Goal: Information Seeking & Learning: Learn about a topic

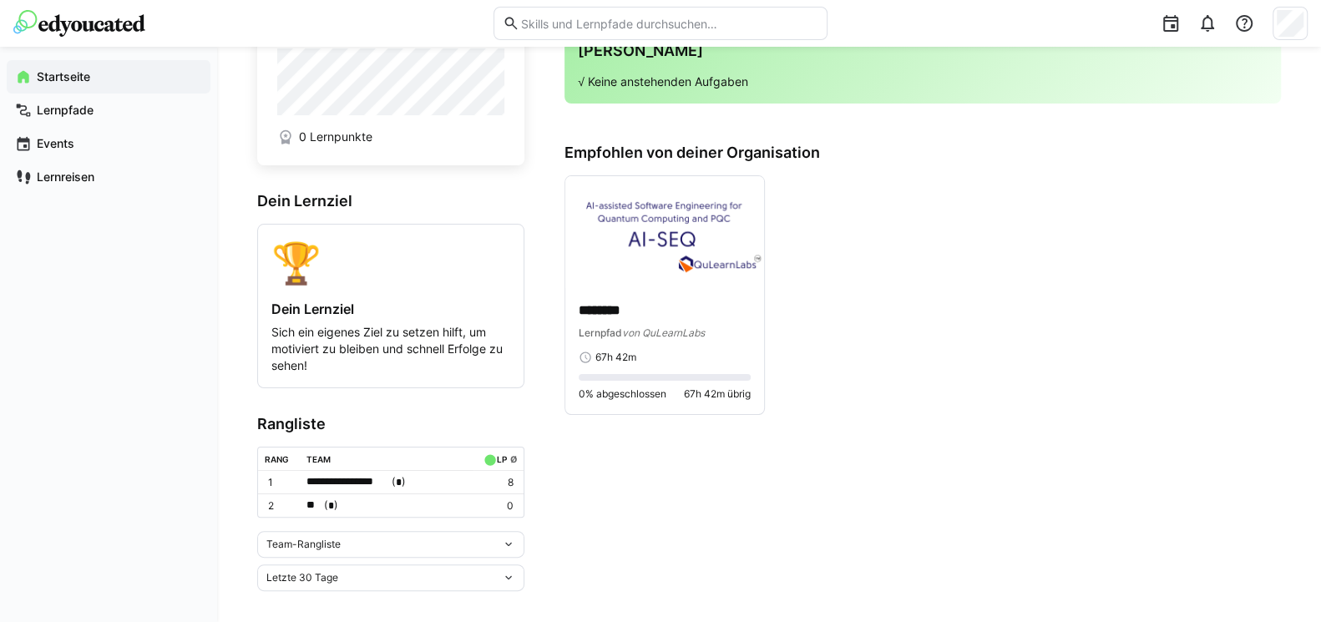
scroll to position [69, 0]
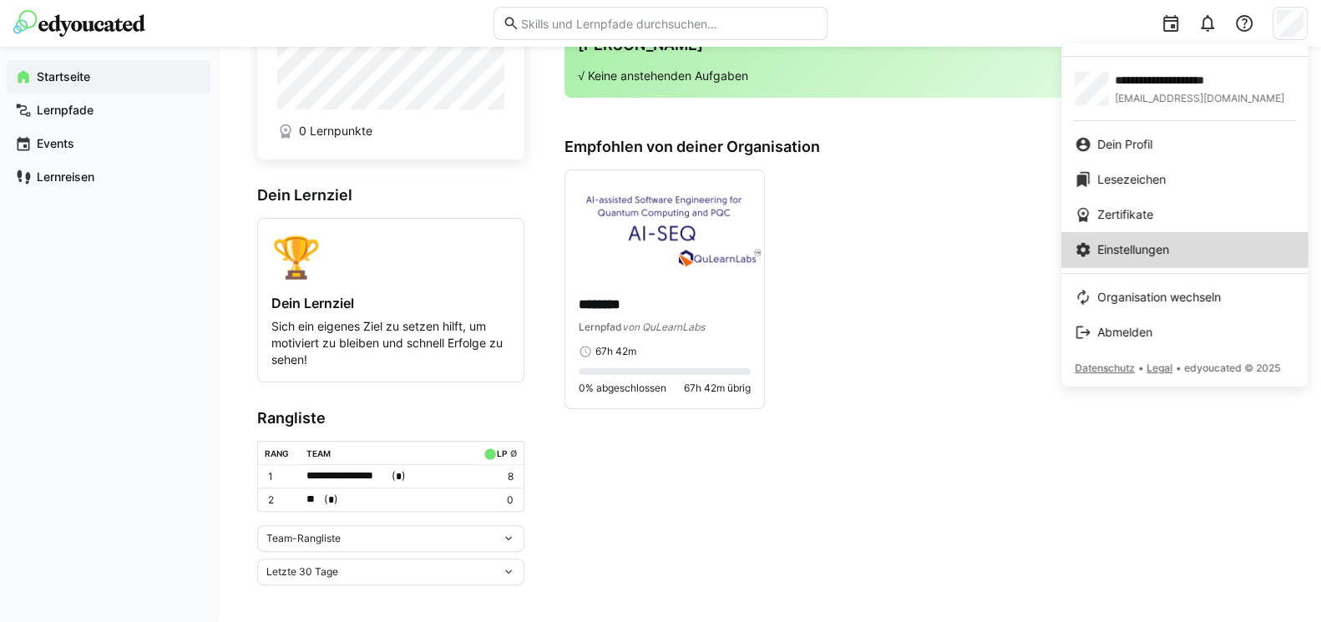
click at [1134, 250] on span "Einstellungen" at bounding box center [1134, 249] width 72 height 17
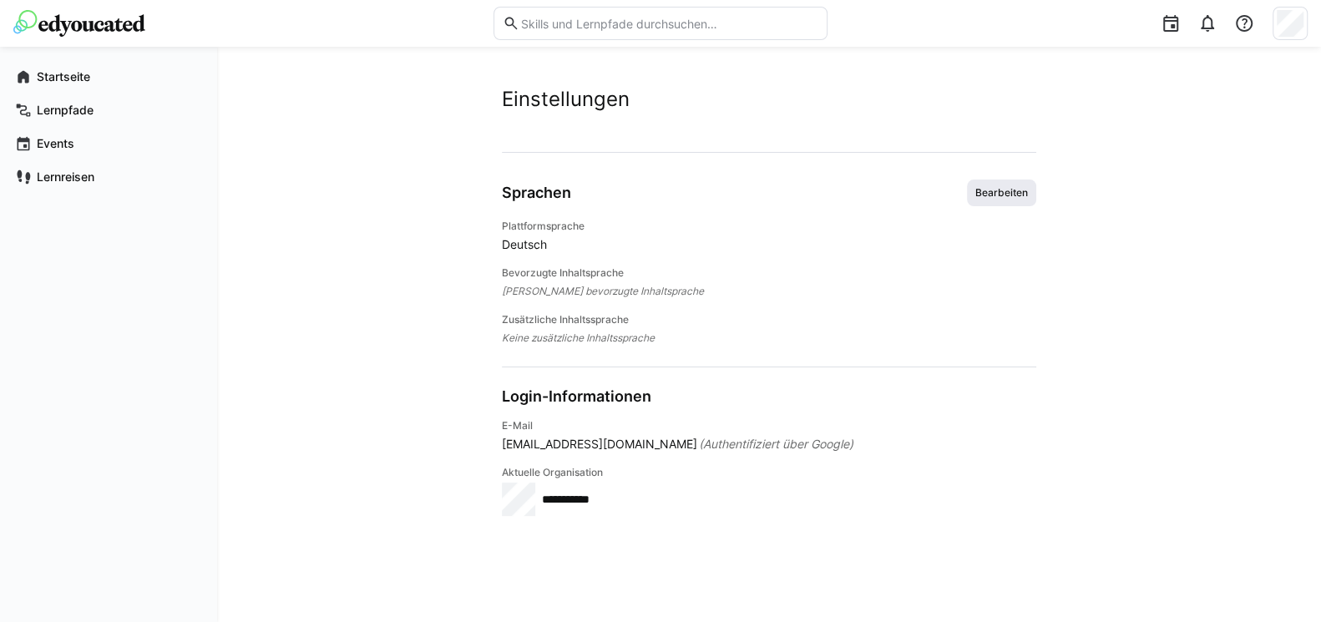
click at [1013, 180] on span "Bearbeiten" at bounding box center [1001, 193] width 69 height 27
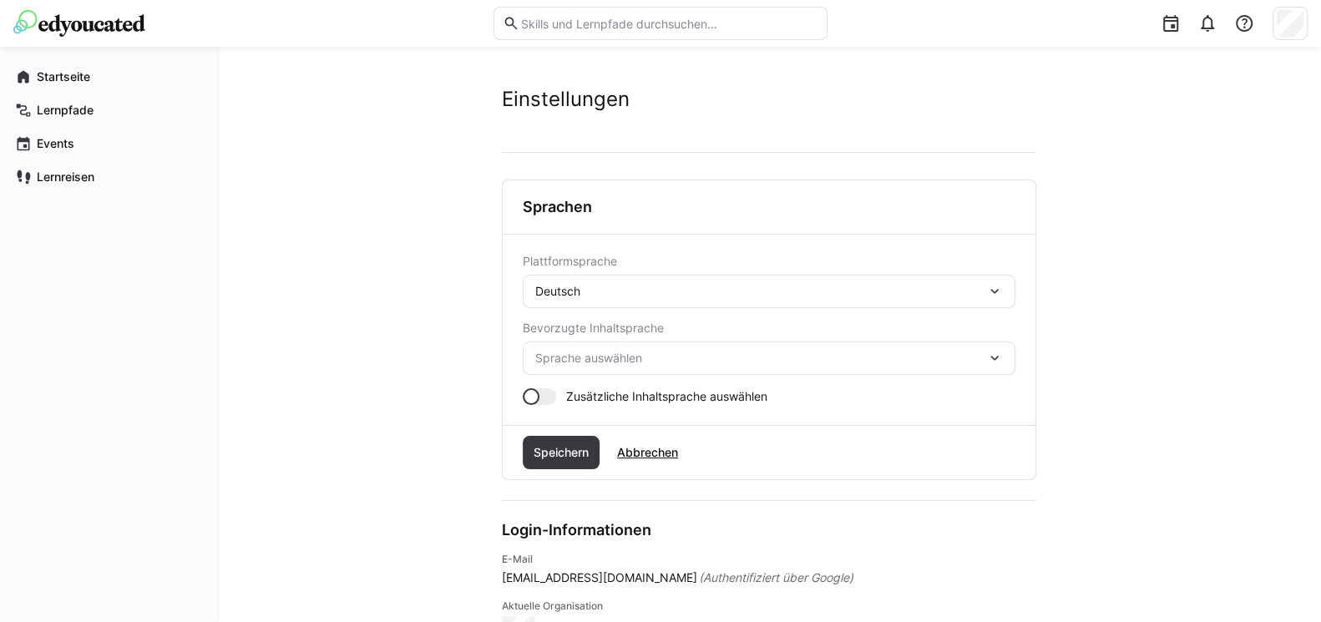
click at [719, 282] on div "Deutsch" at bounding box center [769, 291] width 493 height 33
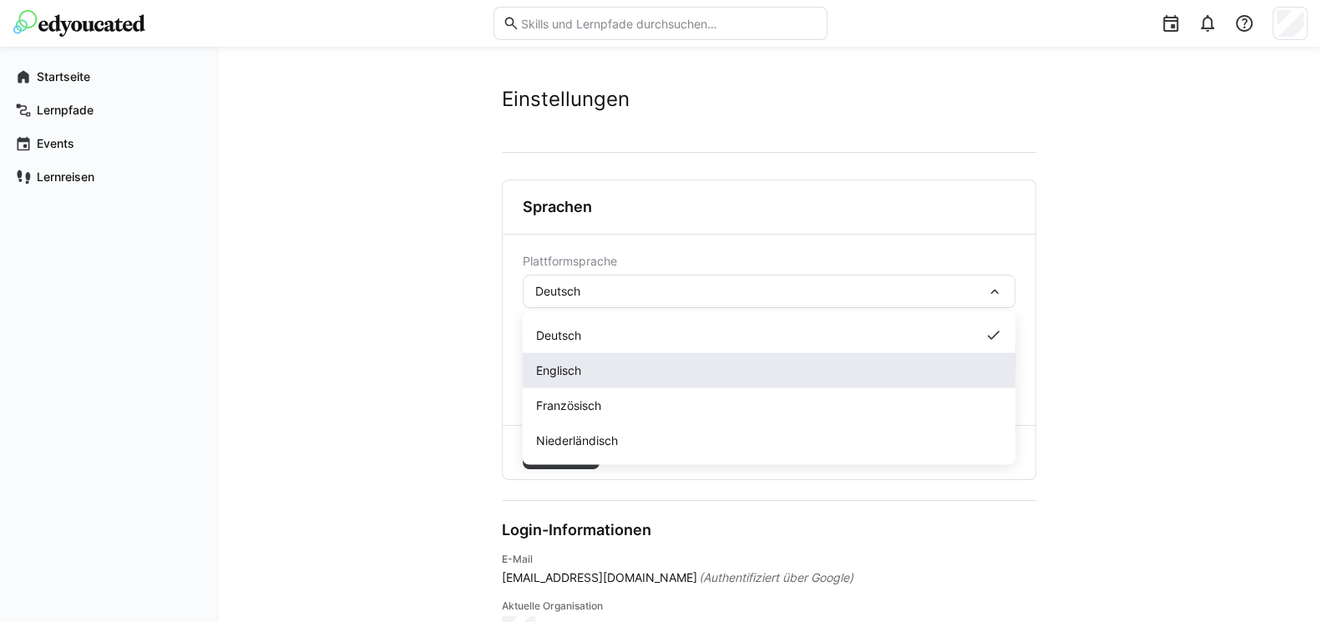
click at [632, 368] on div "Englisch" at bounding box center [769, 370] width 466 height 17
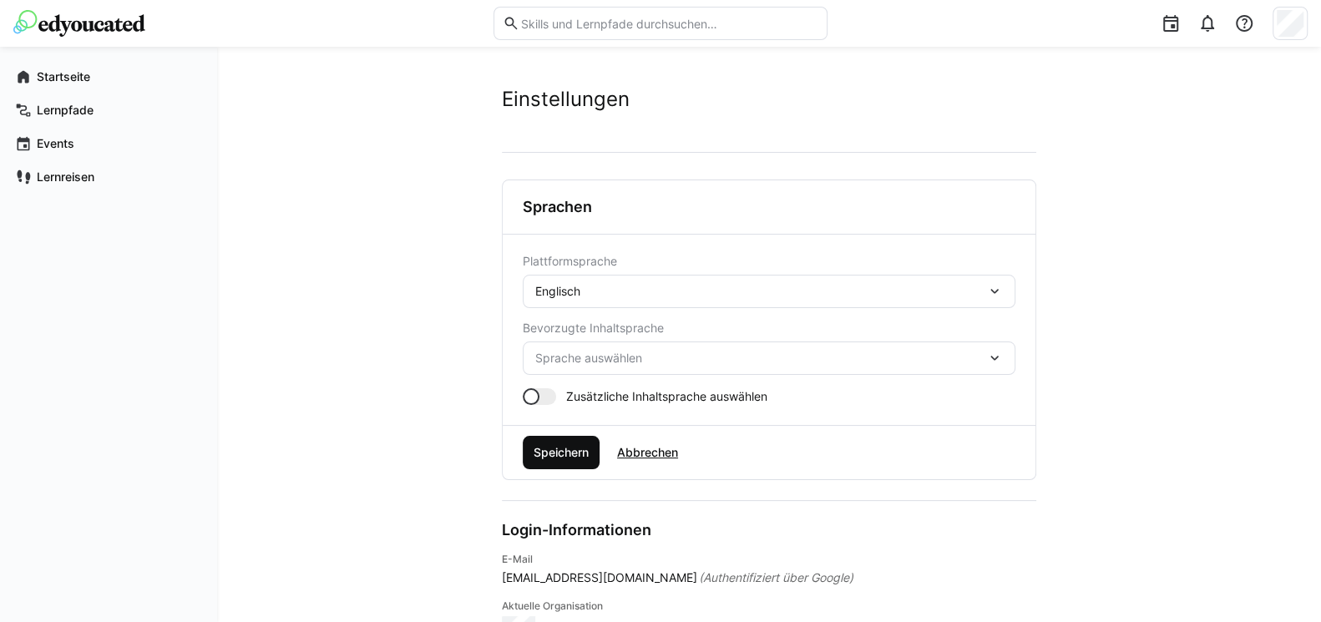
click at [548, 459] on span "Speichern" at bounding box center [561, 452] width 60 height 17
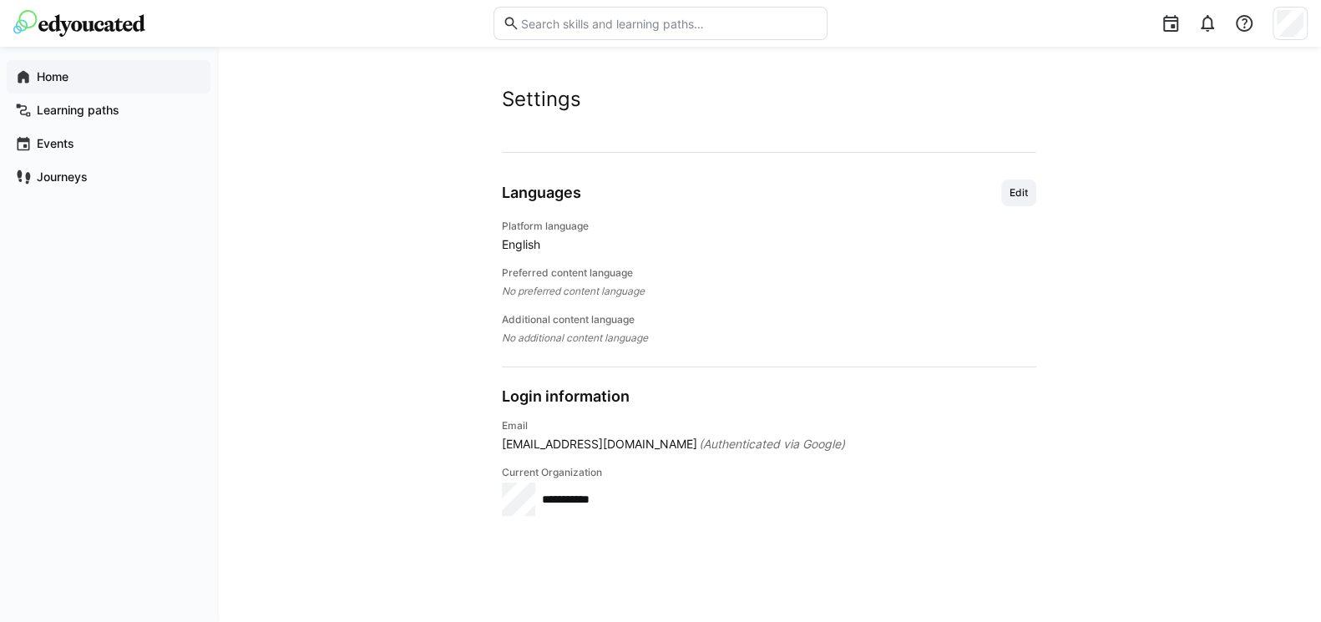
click at [0, 0] on app-navigation-label "Home" at bounding box center [0, 0] width 0 height 0
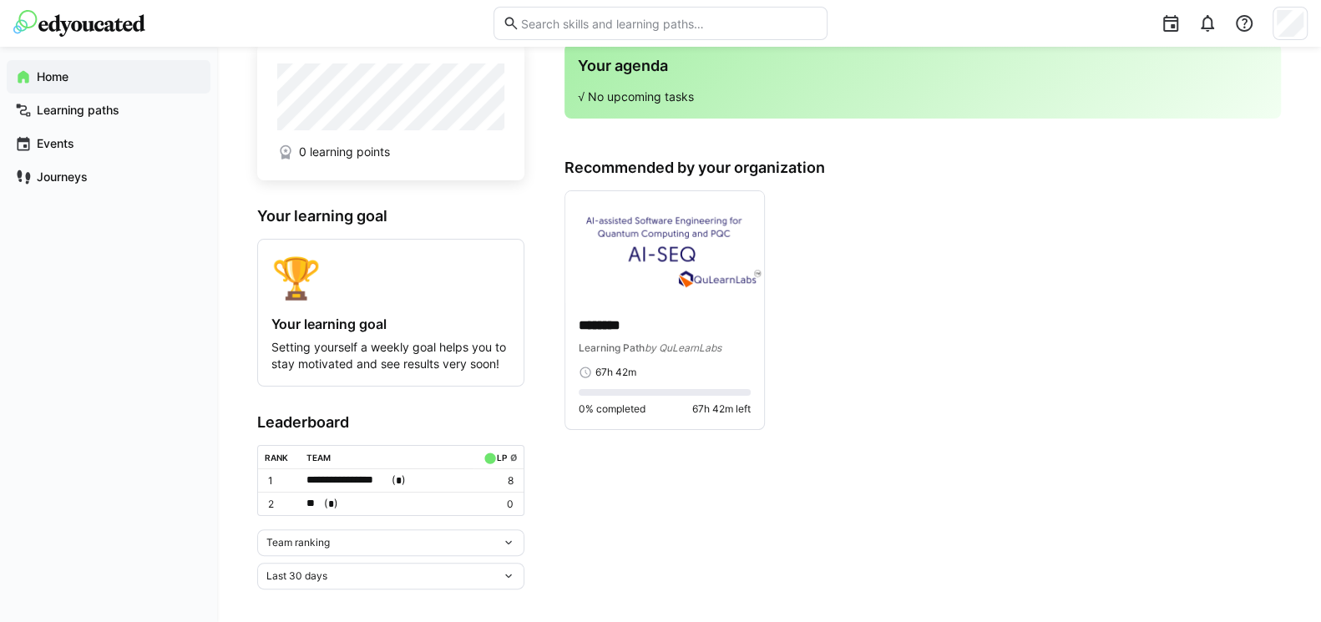
scroll to position [53, 0]
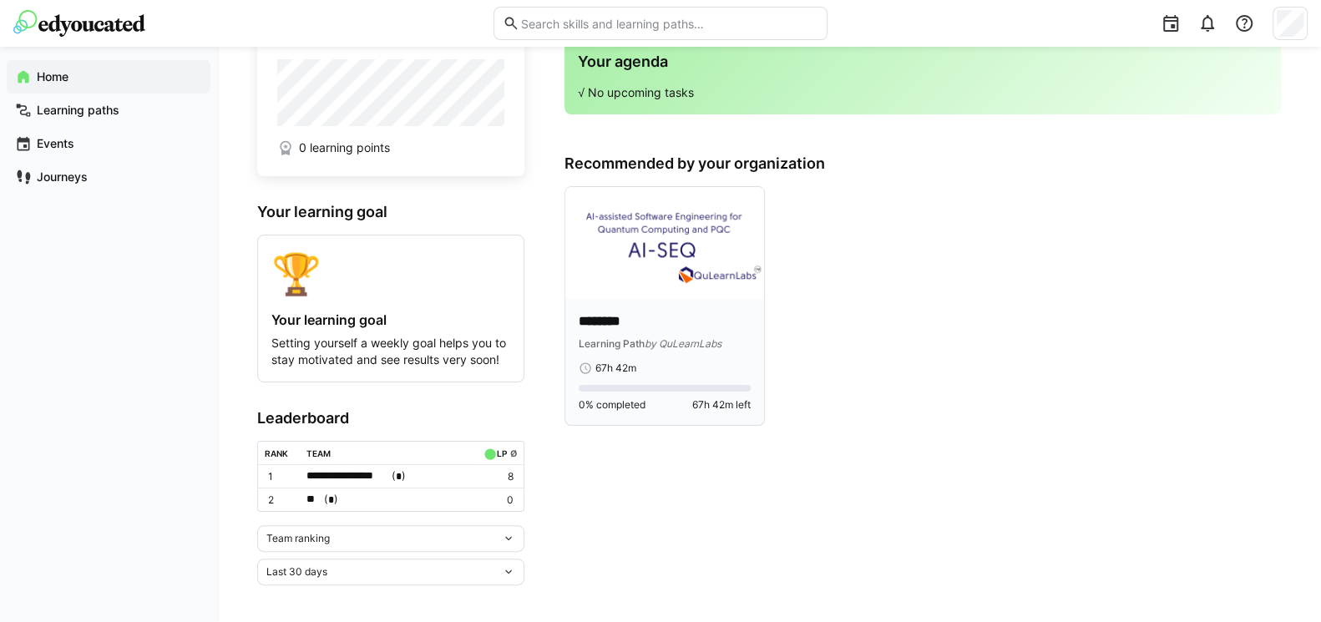
click at [667, 217] on img at bounding box center [665, 243] width 199 height 112
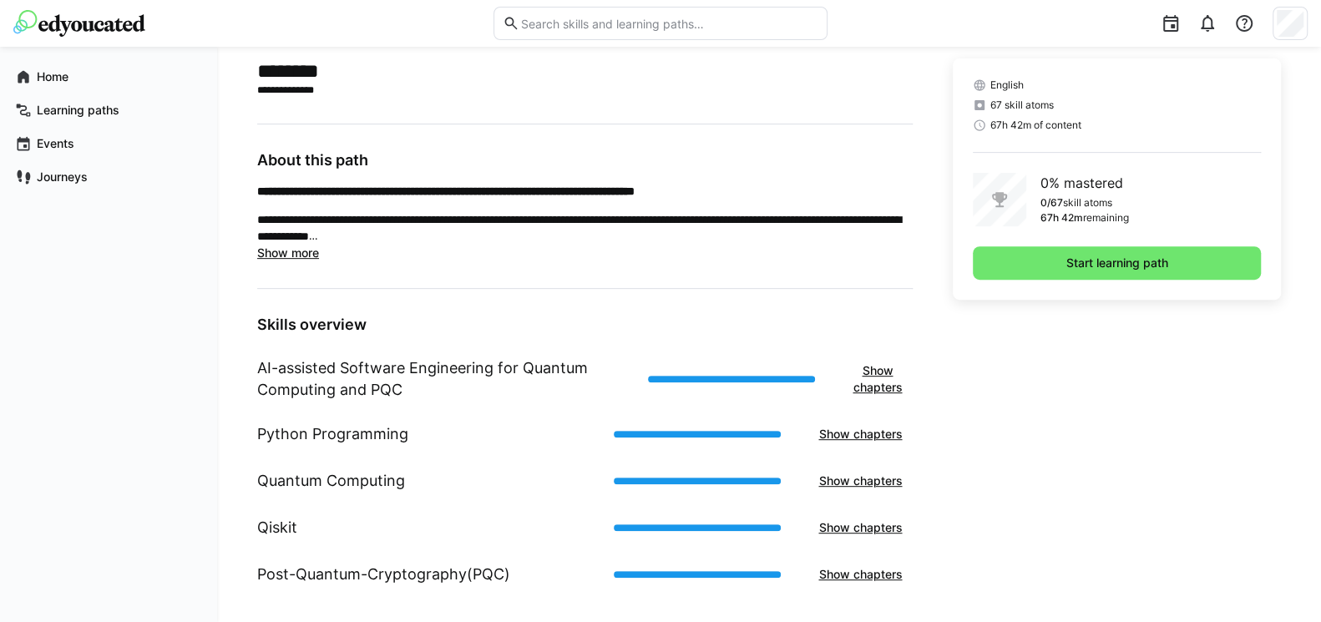
scroll to position [417, 0]
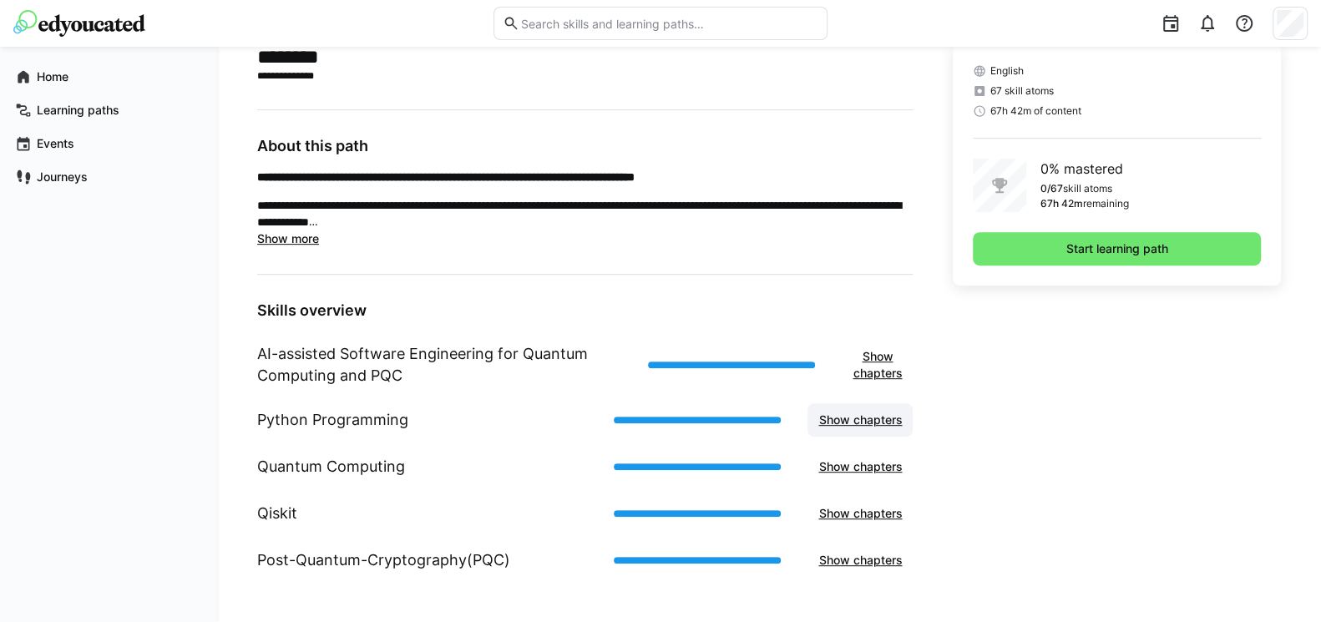
click at [855, 417] on span "Show chapters" at bounding box center [860, 420] width 89 height 17
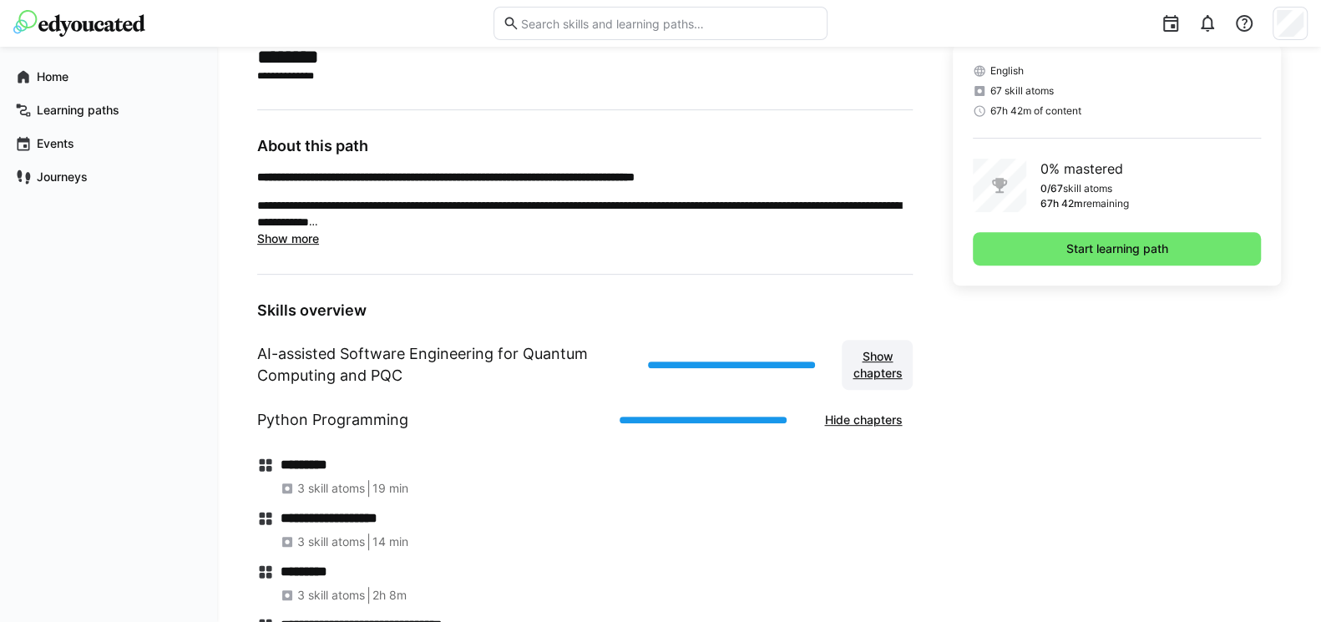
click at [875, 360] on span "Show chapters" at bounding box center [877, 364] width 54 height 33
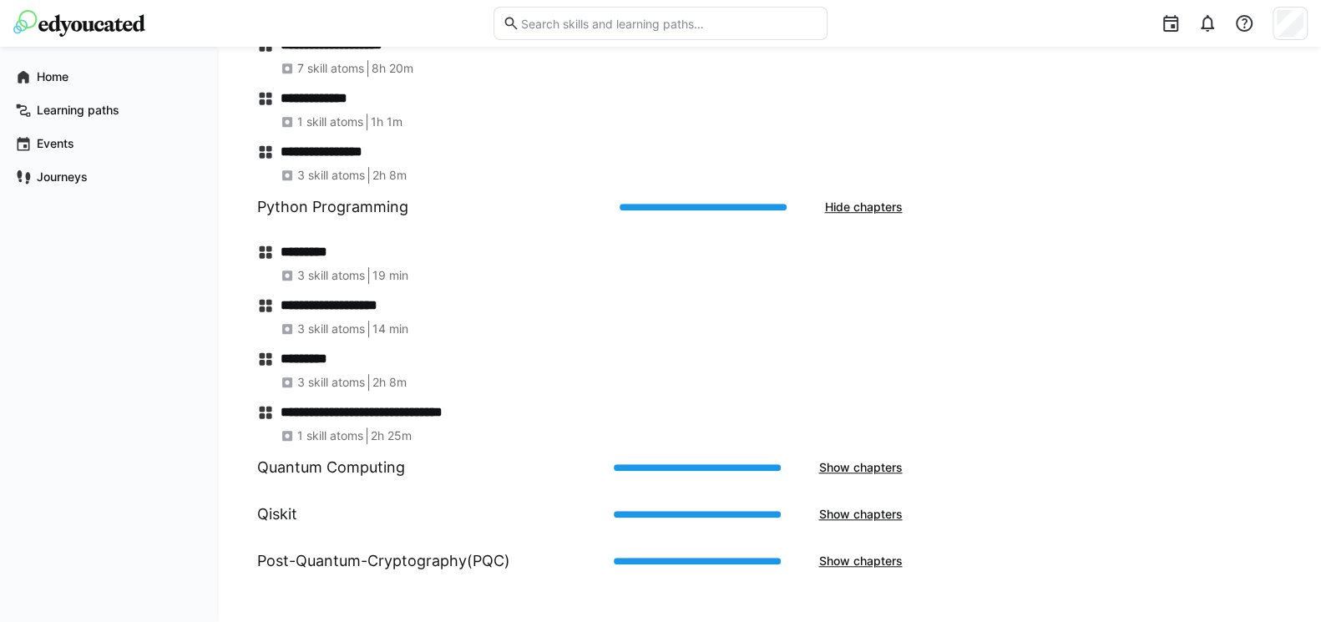
scroll to position [845, 0]
click at [850, 460] on span "Show chapters" at bounding box center [860, 467] width 89 height 17
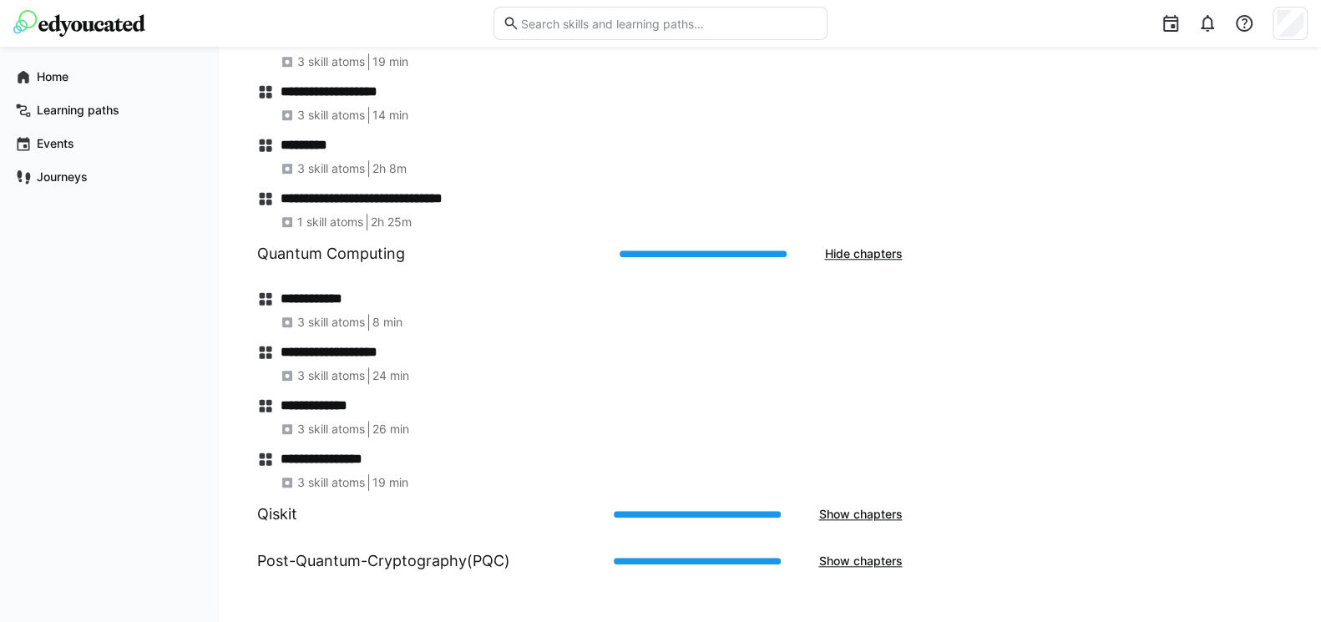
scroll to position [1058, 0]
click at [880, 505] on span "Show chapters" at bounding box center [860, 513] width 89 height 17
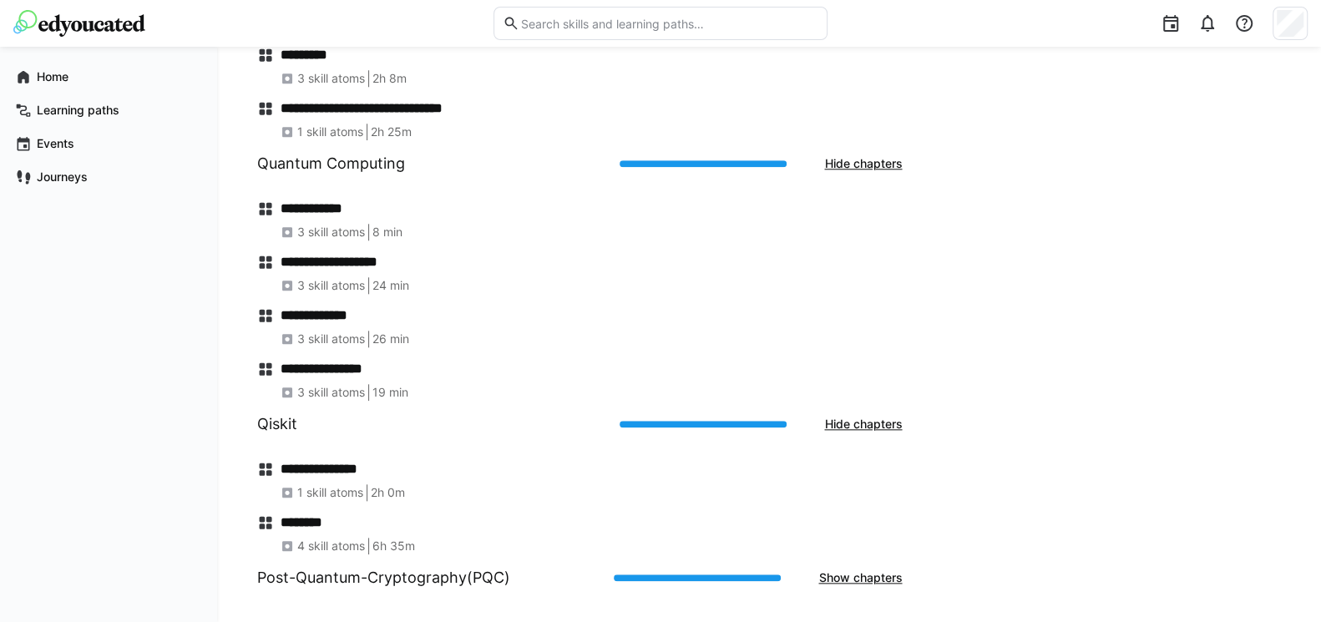
scroll to position [1165, 0]
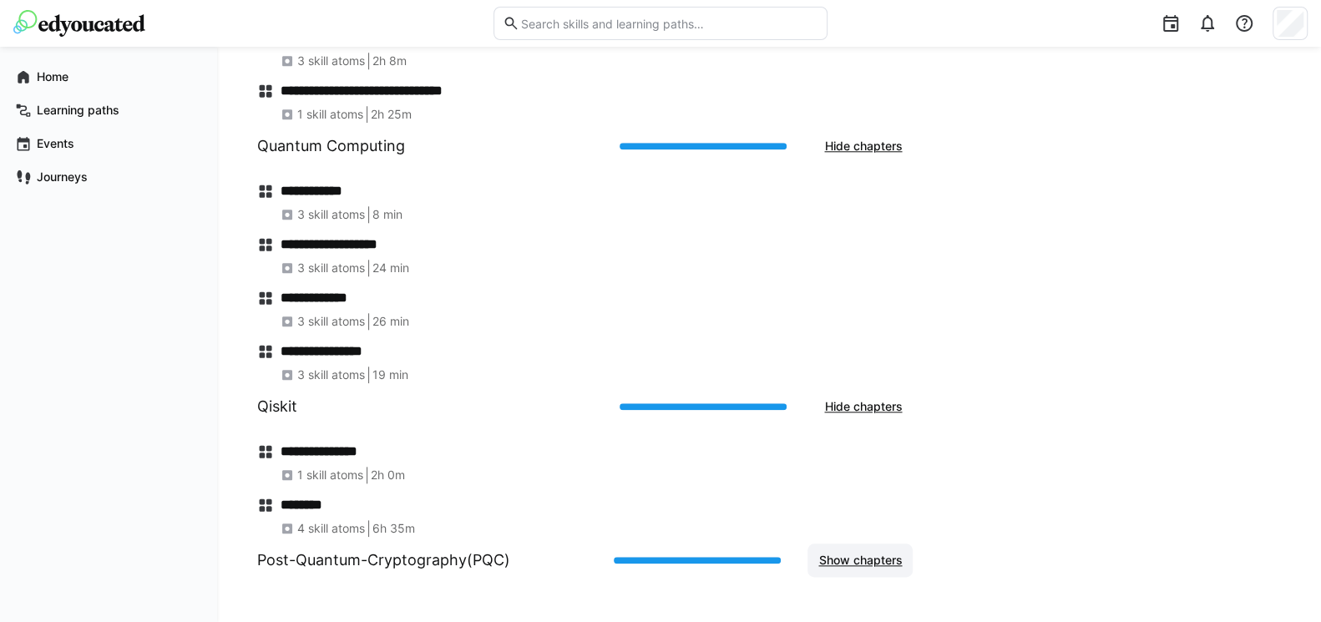
click at [847, 558] on span "Show chapters" at bounding box center [860, 560] width 89 height 17
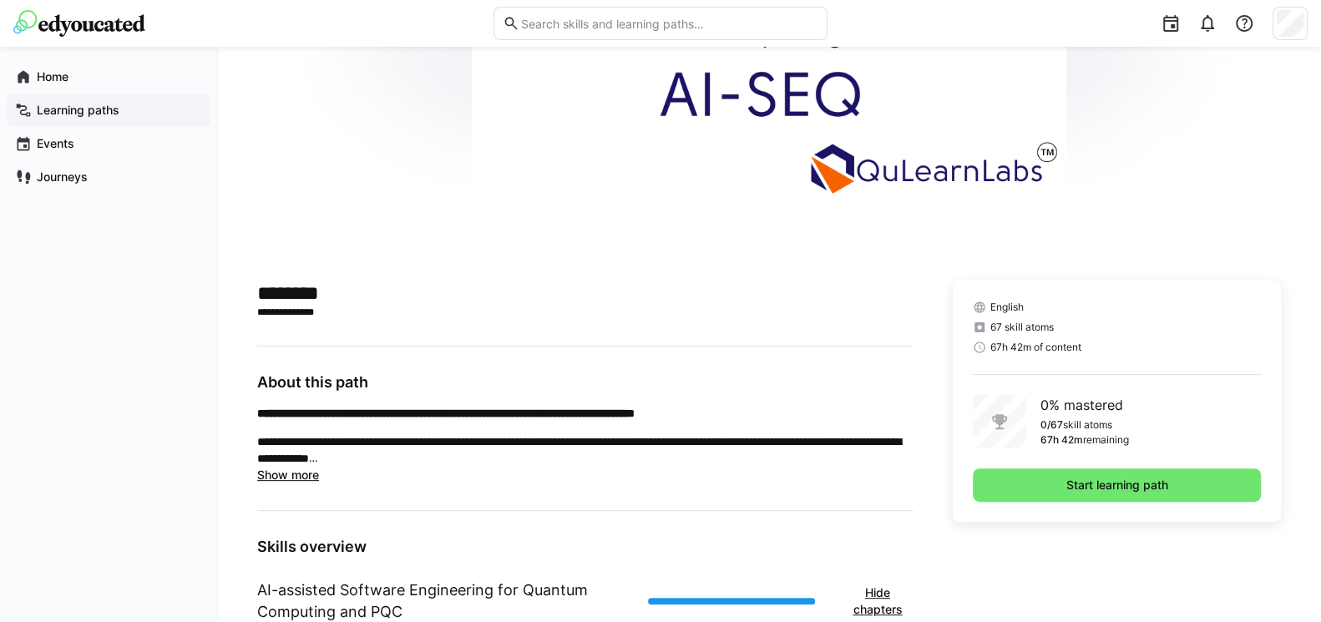
scroll to position [176, 0]
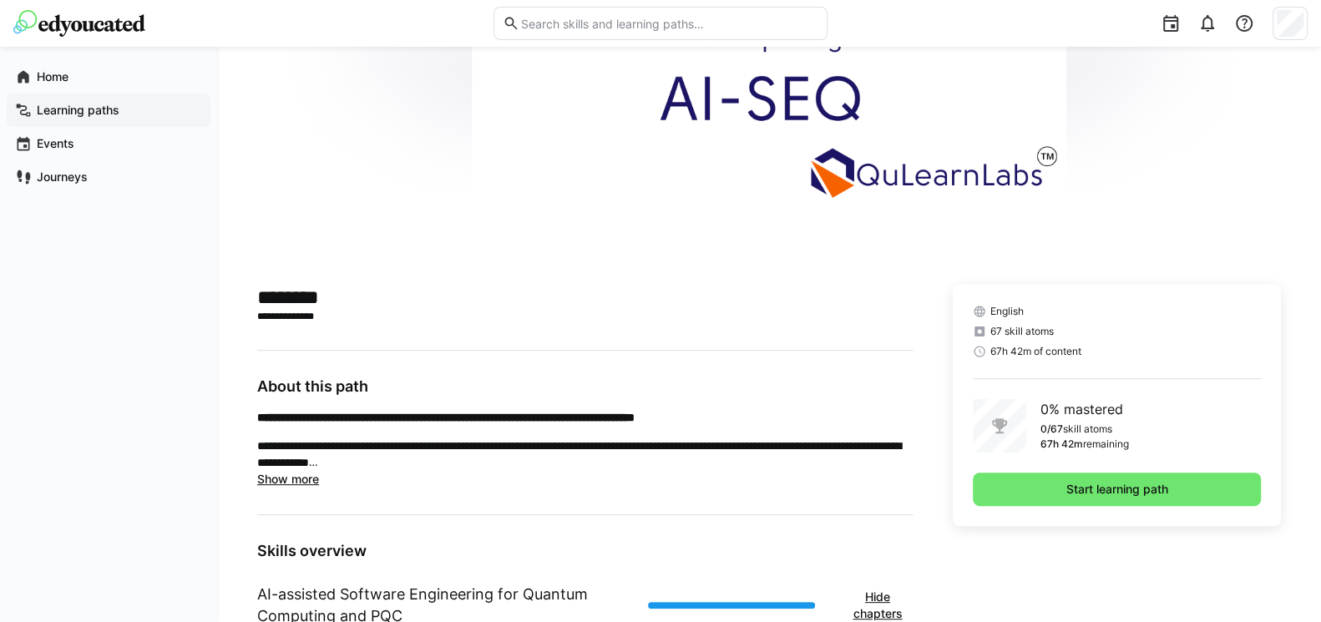
click at [0, 0] on app-navigation-label "Learning paths" at bounding box center [0, 0] width 0 height 0
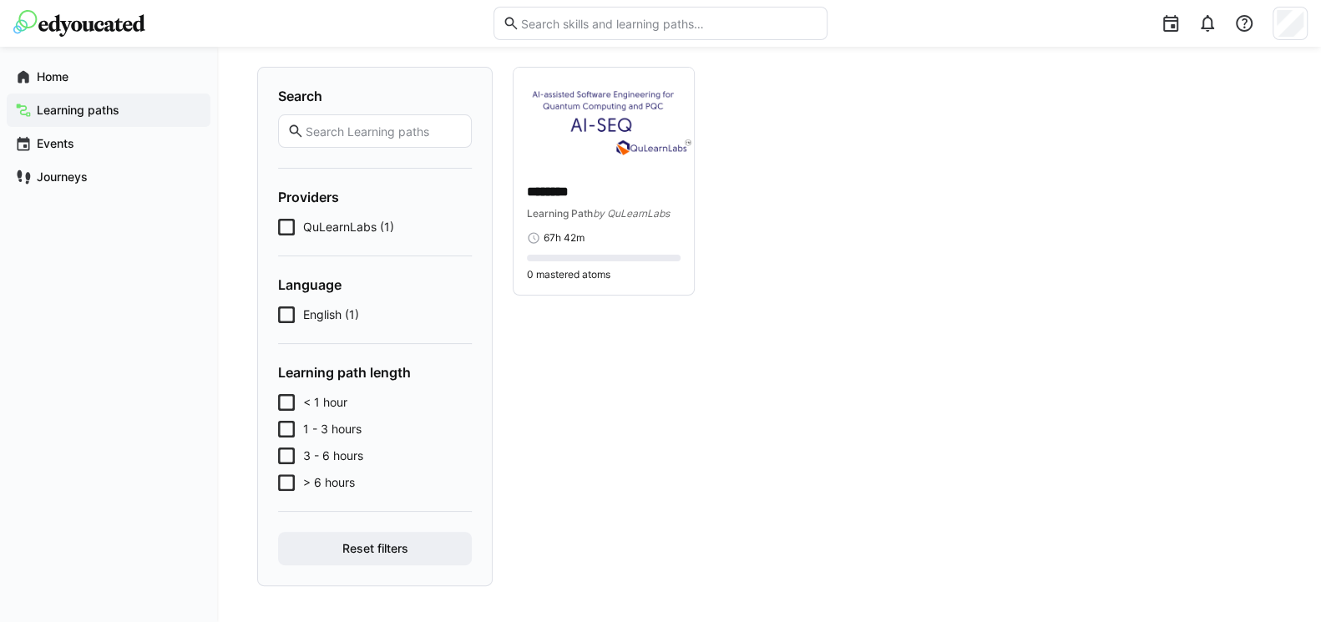
scroll to position [111, 0]
click at [0, 0] on app-navigation-label "Journeys" at bounding box center [0, 0] width 0 height 0
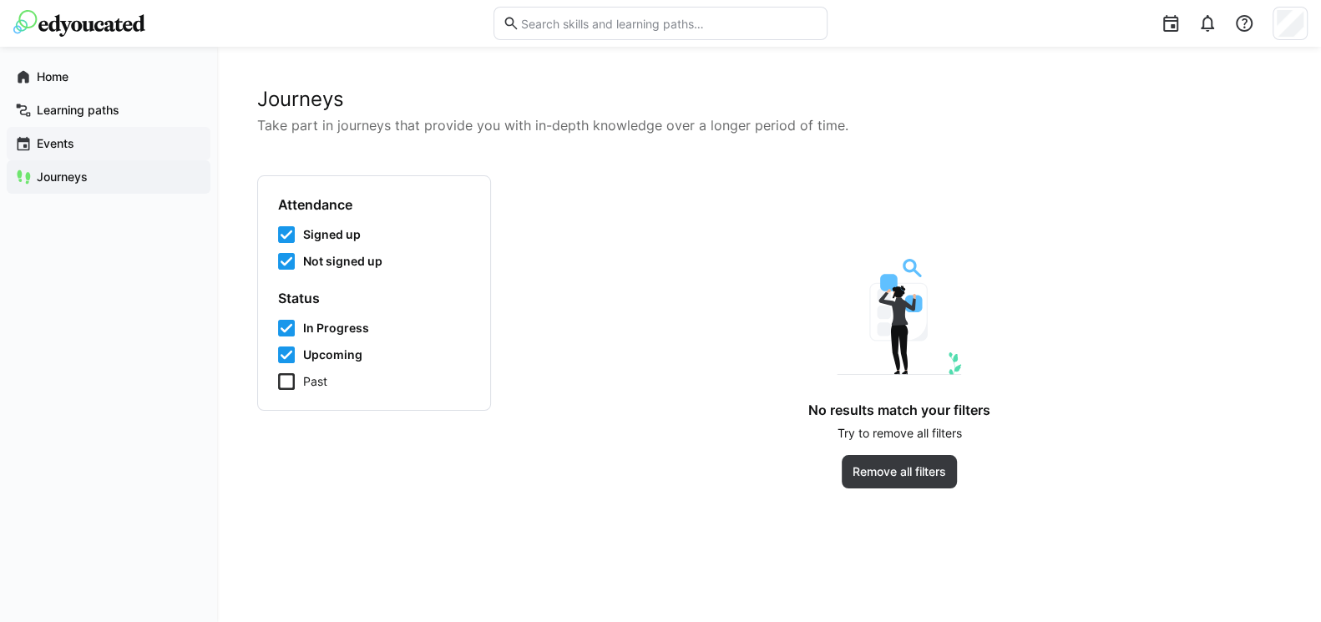
click at [59, 134] on div "Events" at bounding box center [109, 143] width 204 height 33
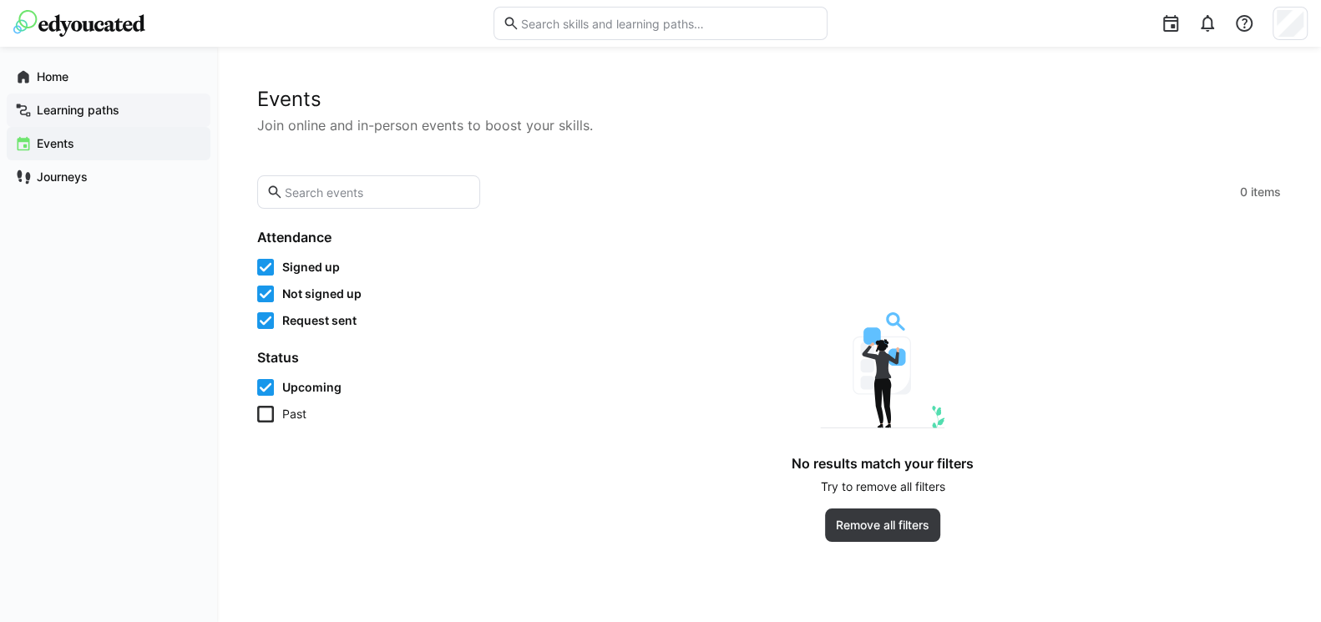
click at [0, 0] on app-navigation-label "Learning paths" at bounding box center [0, 0] width 0 height 0
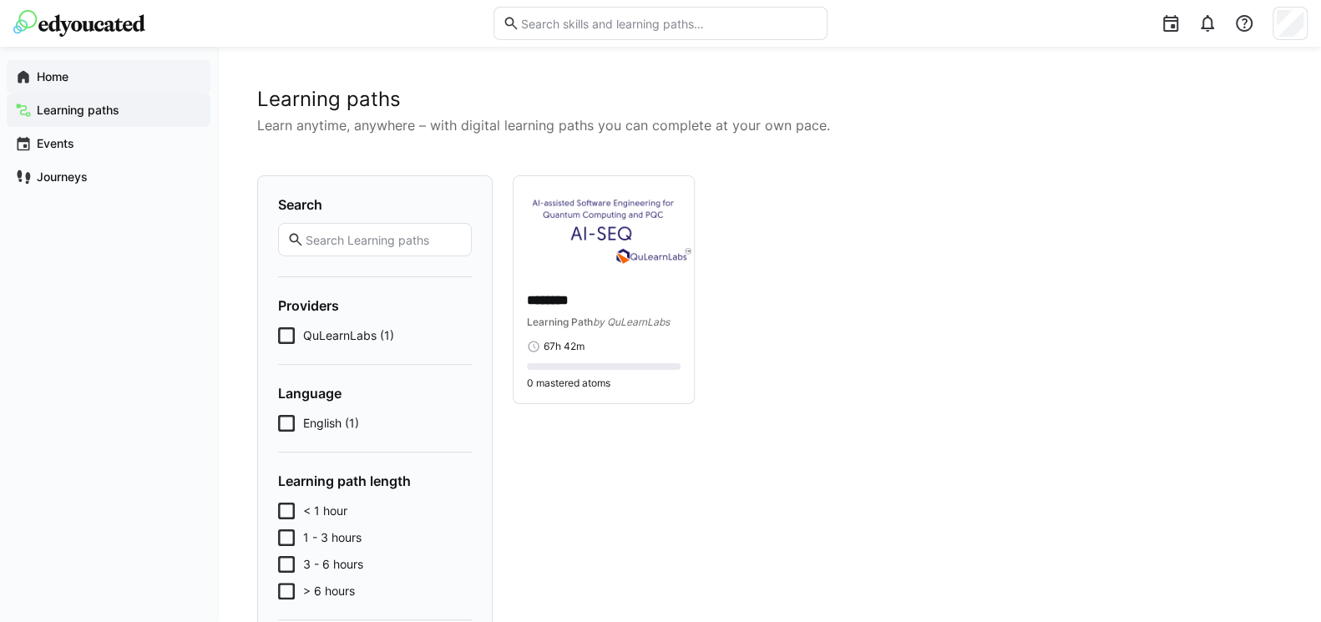
click at [69, 75] on span "Home" at bounding box center [118, 76] width 168 height 17
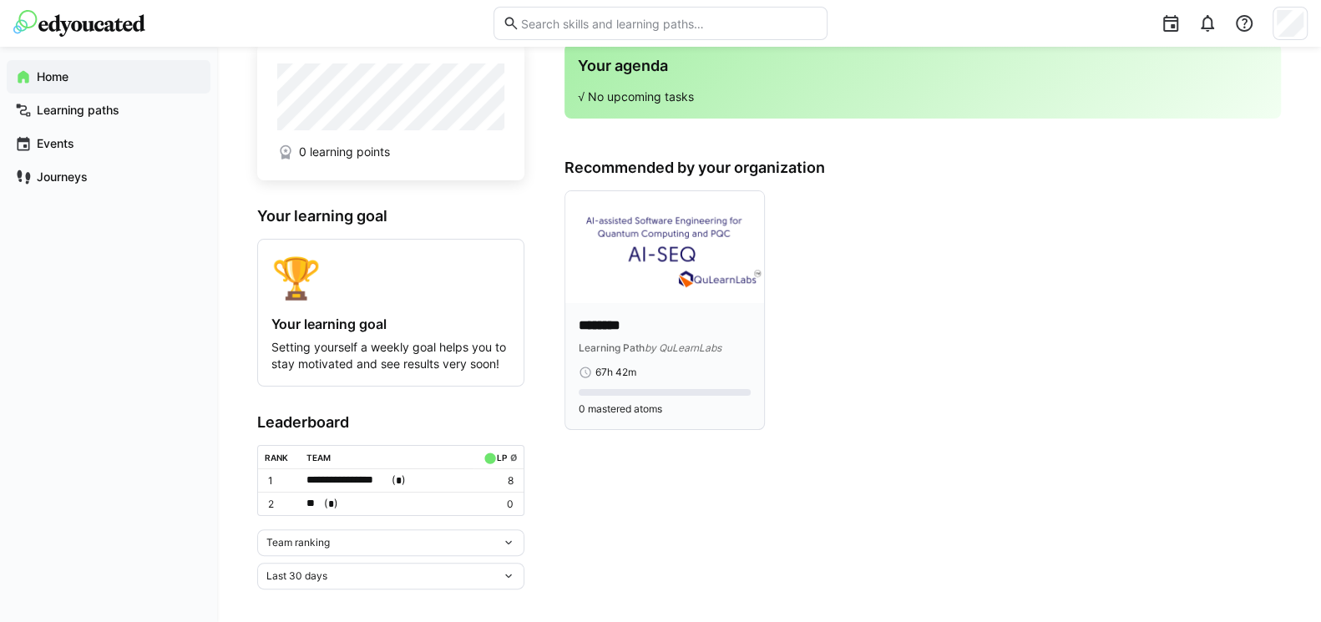
scroll to position [53, 0]
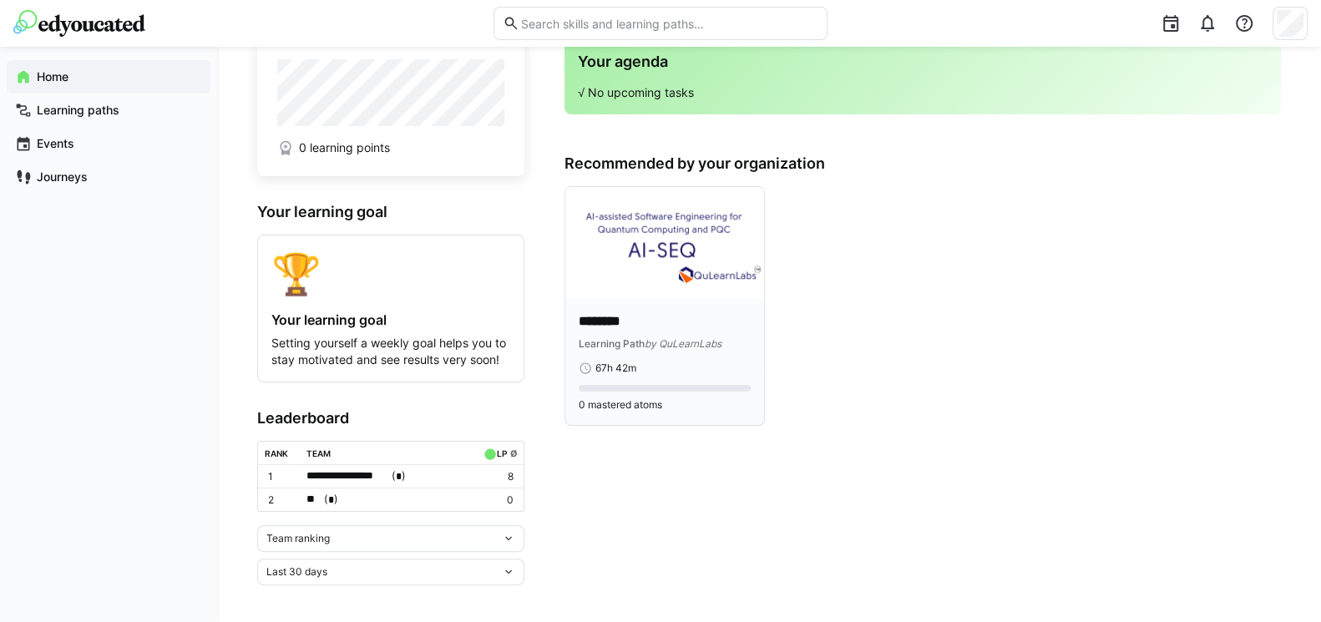
click at [667, 231] on img at bounding box center [665, 243] width 199 height 112
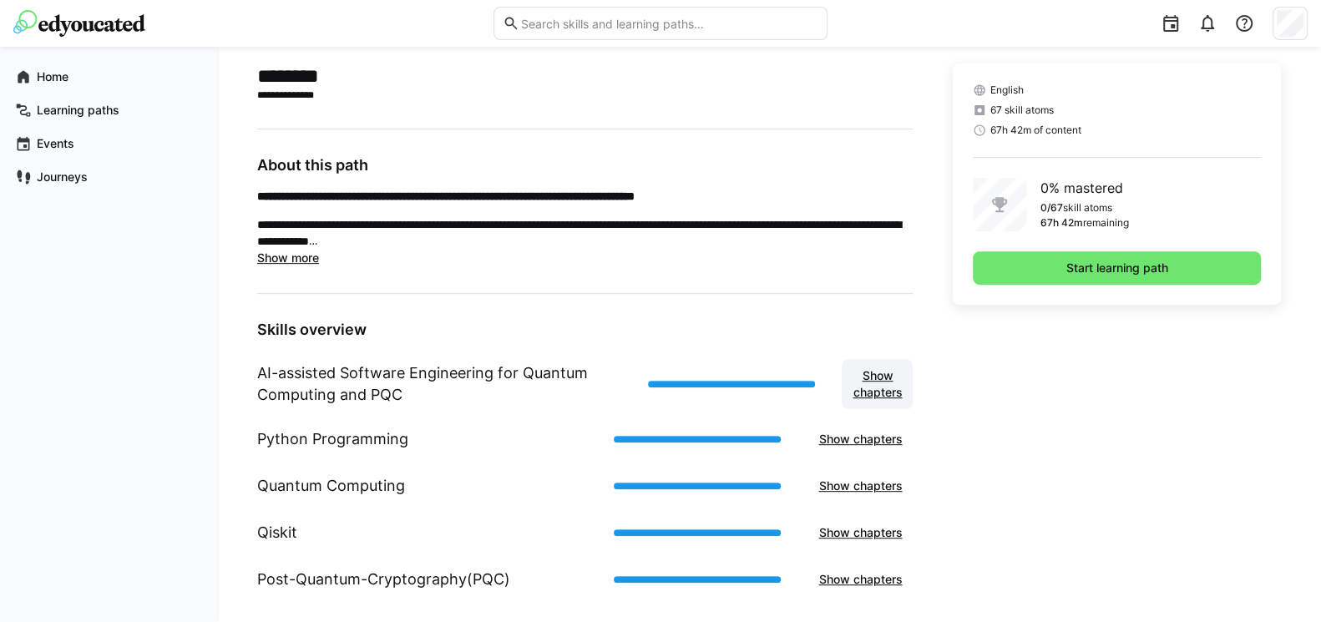
scroll to position [401, 0]
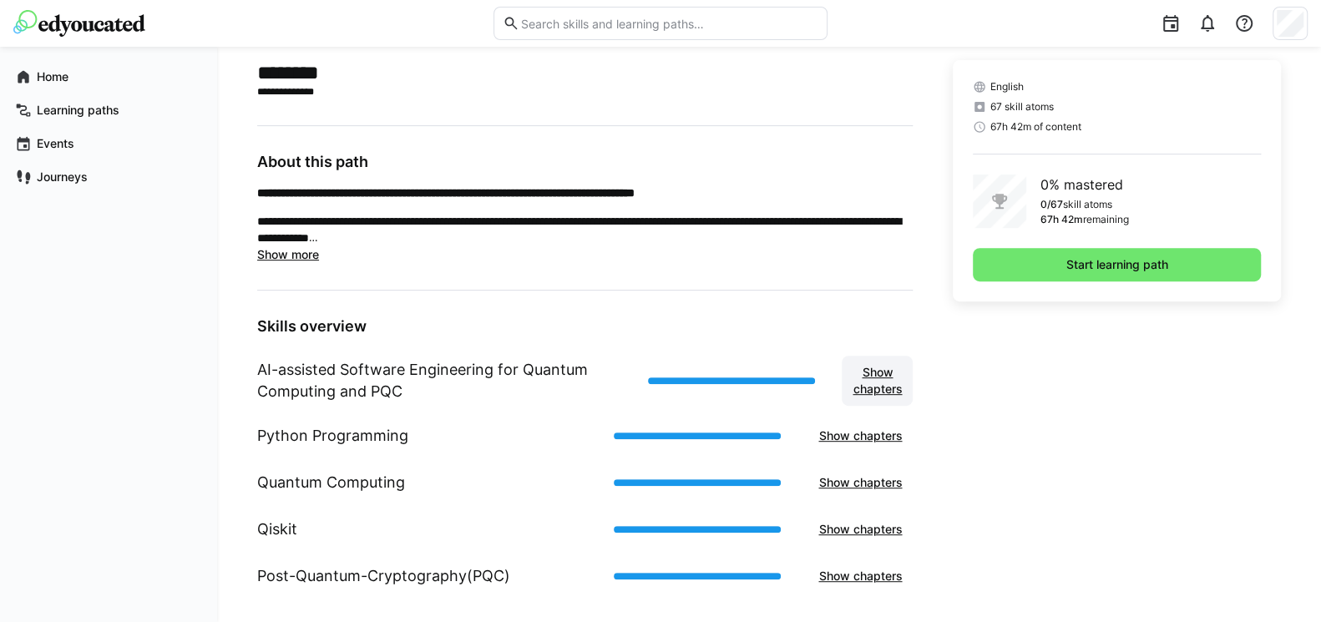
click at [865, 378] on span "Show chapters" at bounding box center [877, 380] width 54 height 33
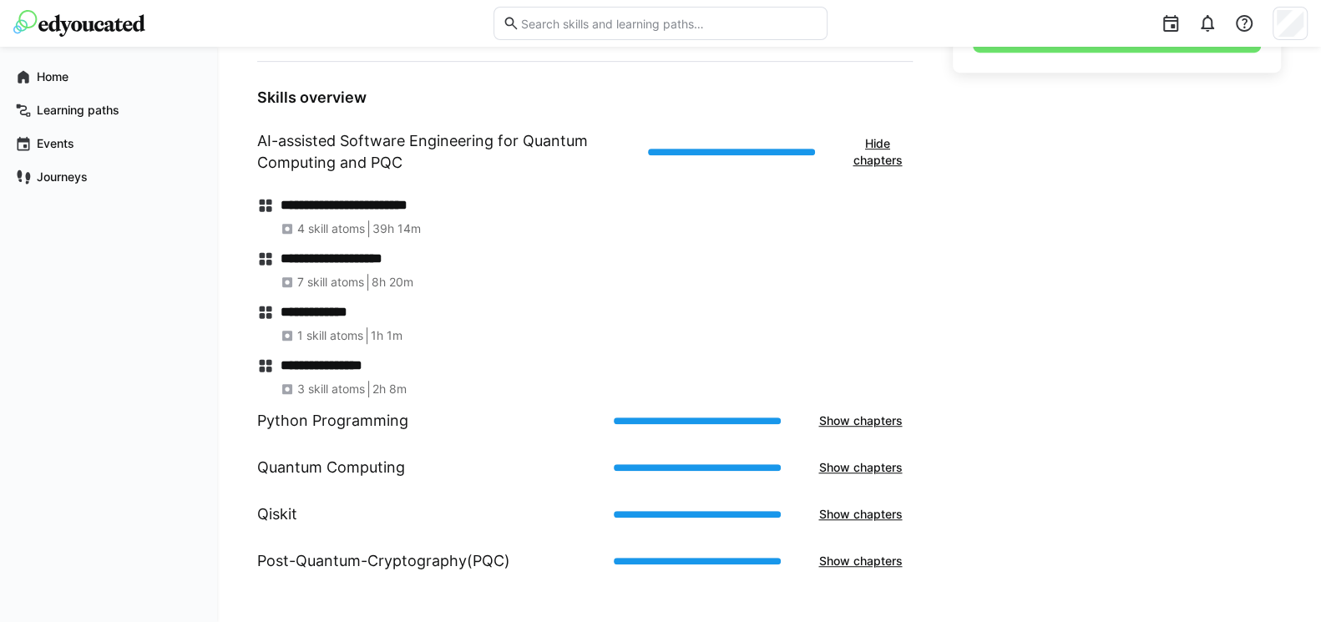
scroll to position [631, 0]
click at [863, 407] on span "Show chapters" at bounding box center [860, 419] width 105 height 33
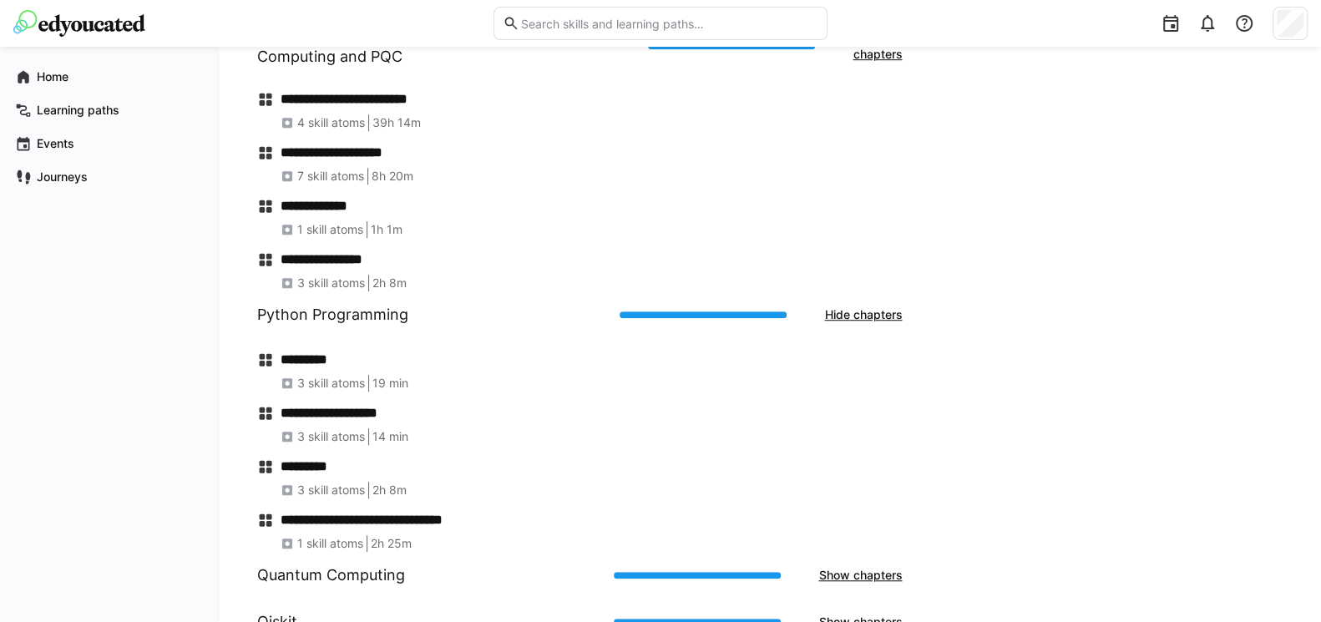
scroll to position [831, 0]
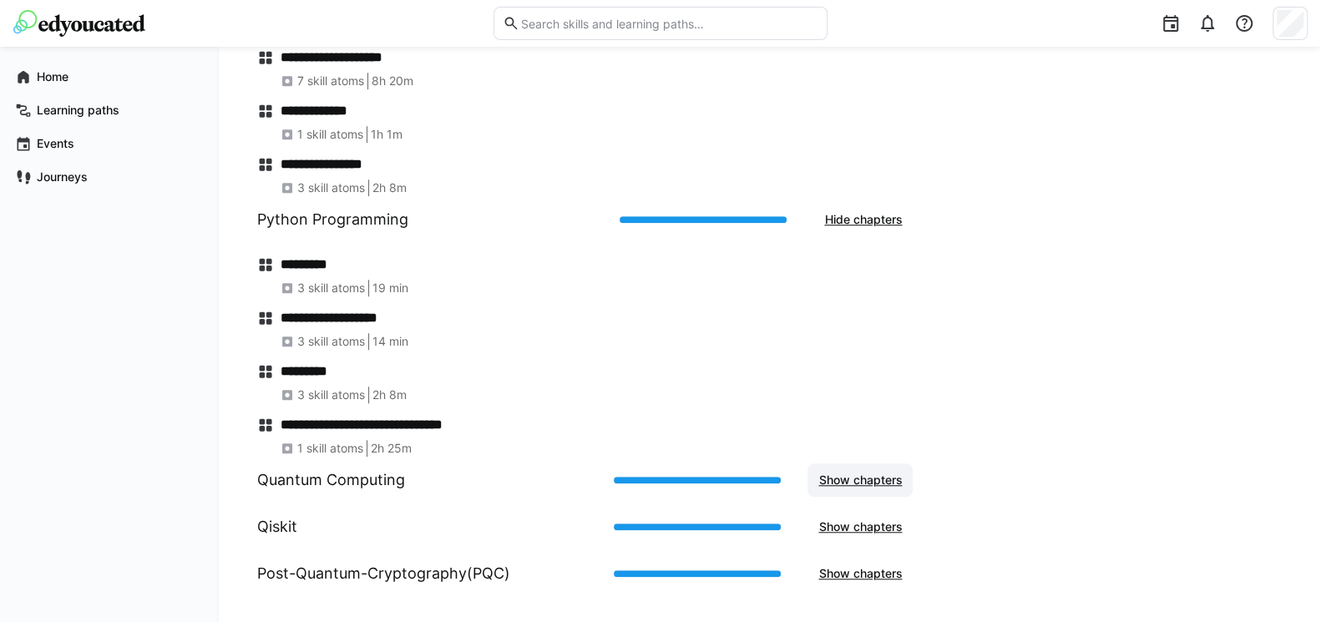
click at [847, 485] on span "Show chapters" at bounding box center [860, 480] width 89 height 17
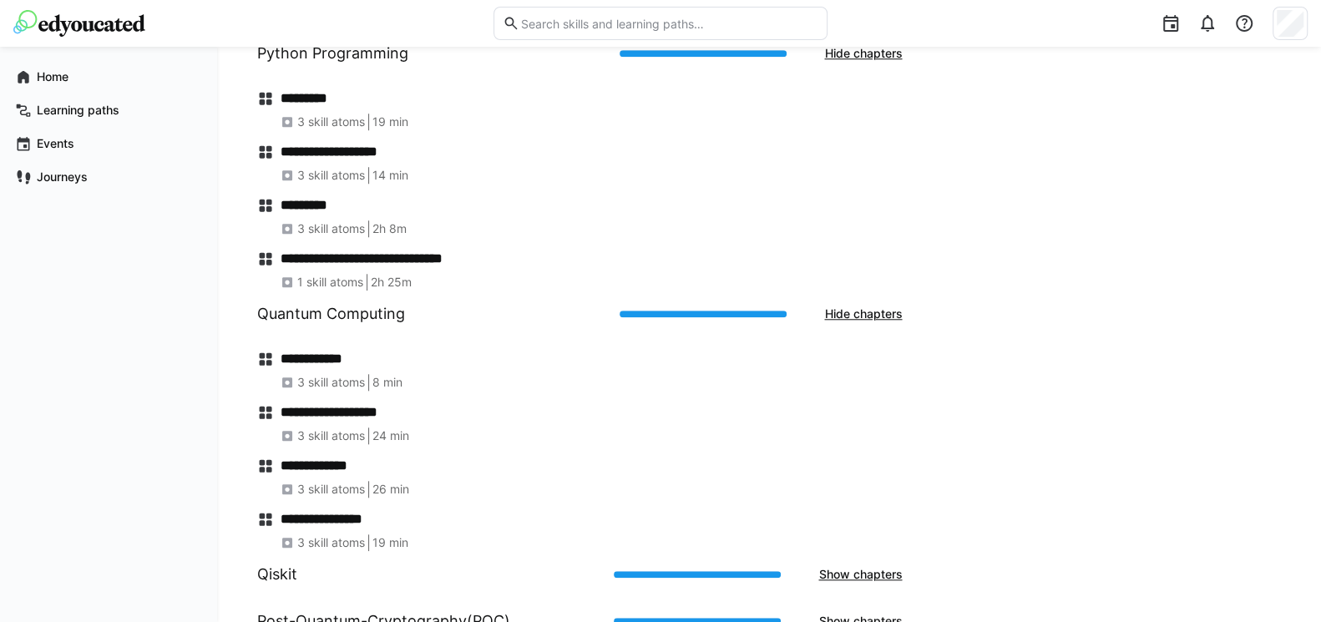
scroll to position [1032, 0]
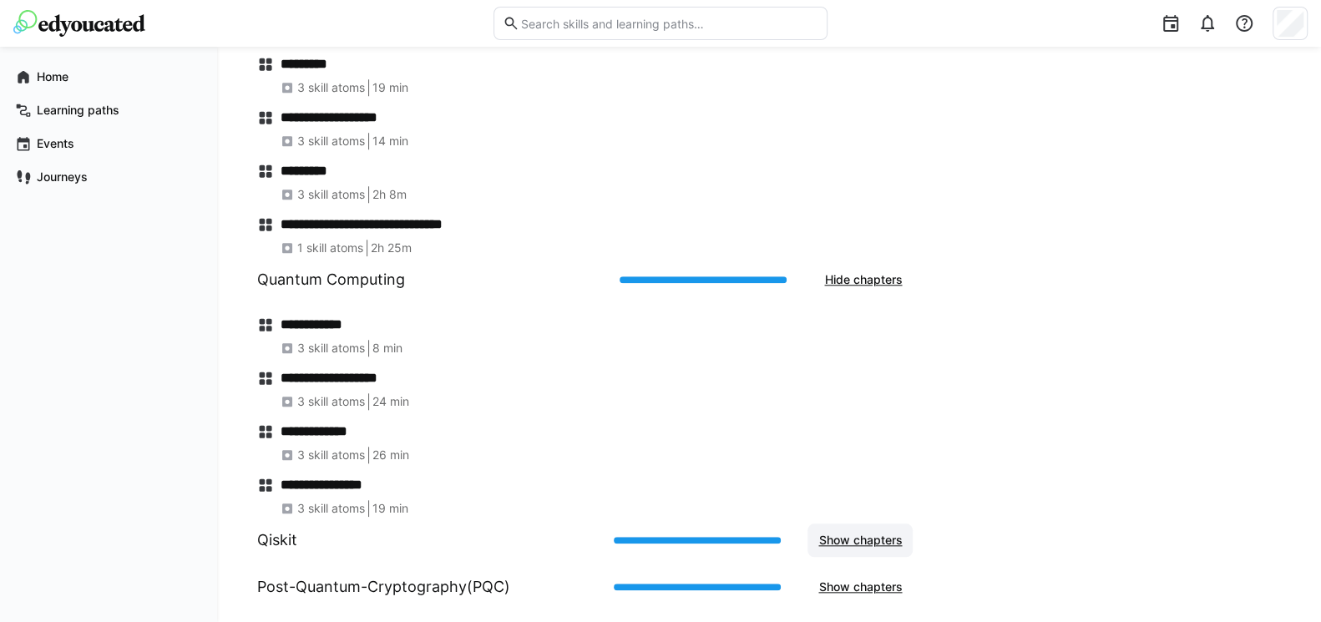
click at [834, 535] on span "Show chapters" at bounding box center [860, 540] width 89 height 17
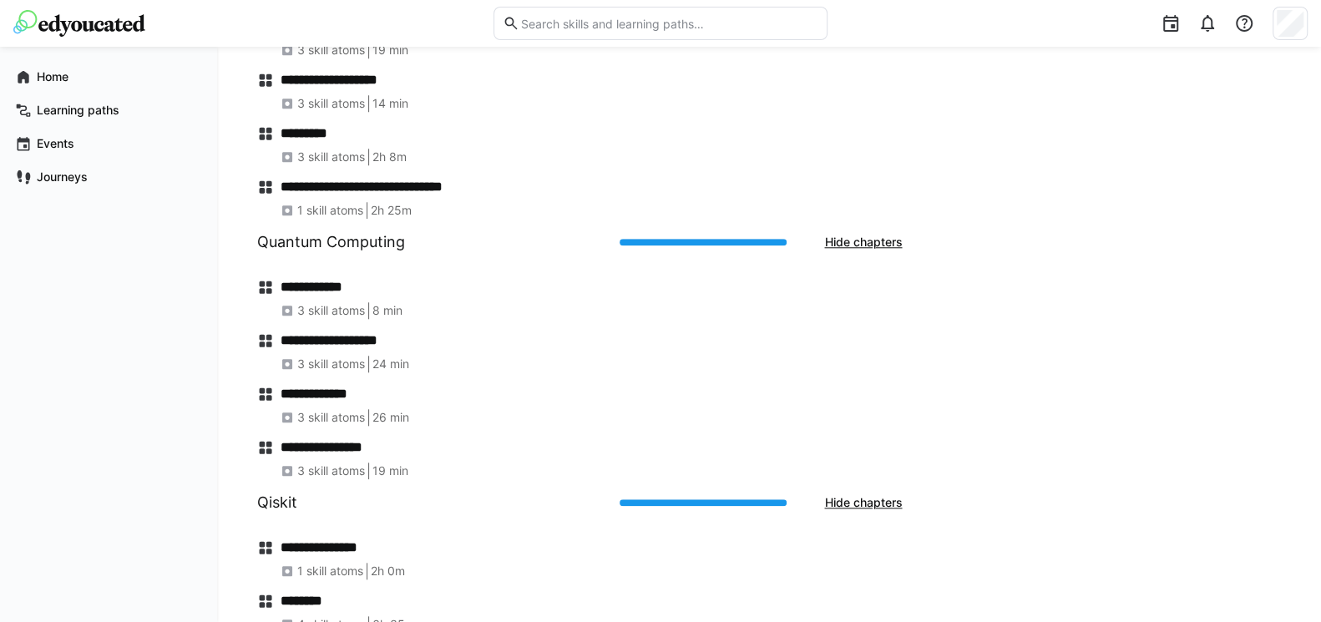
scroll to position [1165, 0]
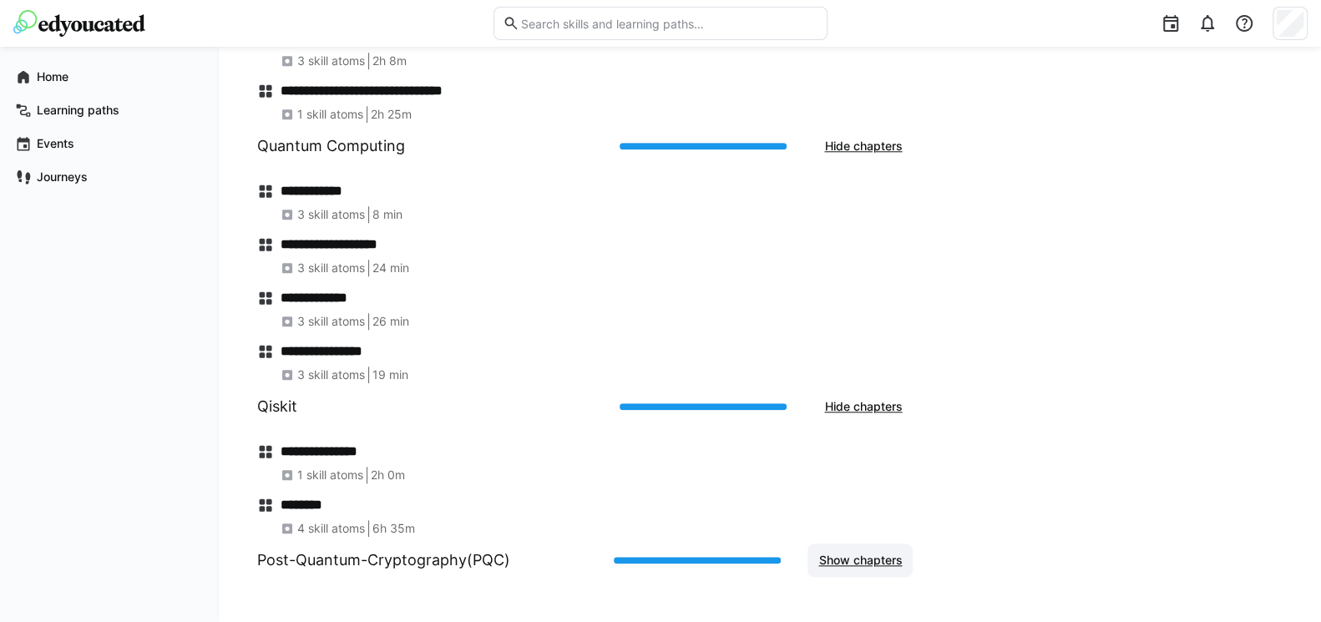
click at [831, 556] on span "Show chapters" at bounding box center [860, 560] width 89 height 17
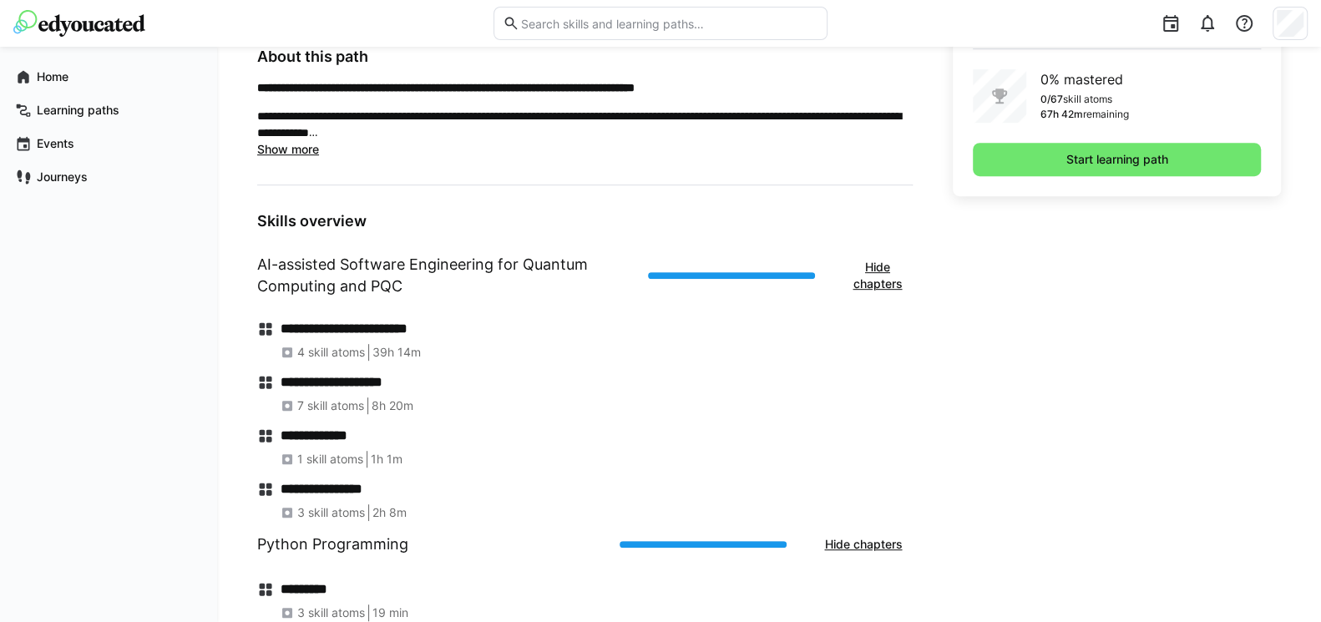
scroll to position [263, 0]
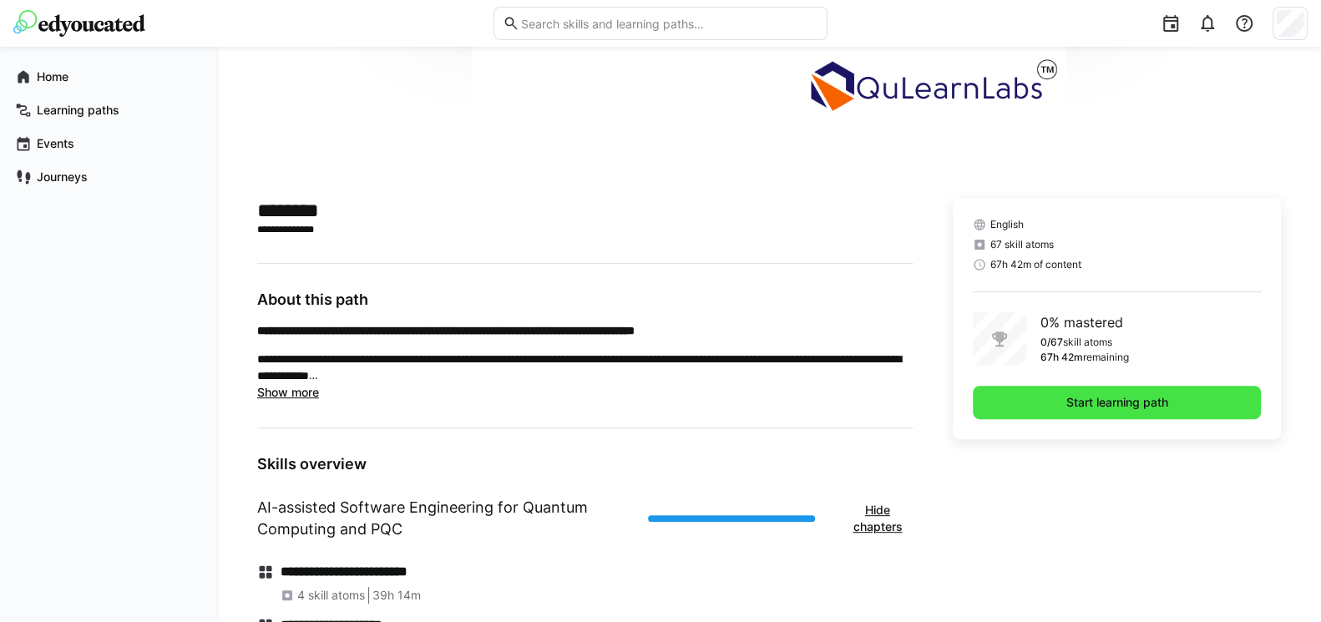
click at [1069, 400] on span "Start learning path" at bounding box center [1117, 402] width 107 height 17
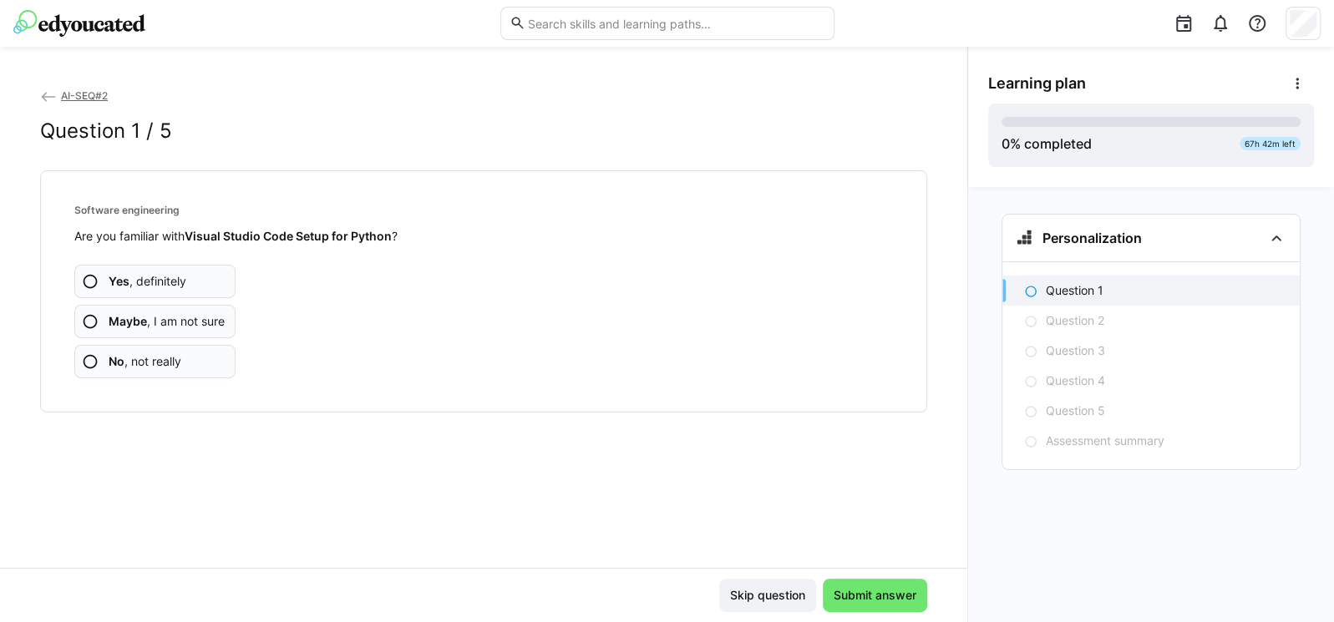
click at [98, 282] on eds-icon at bounding box center [90, 281] width 17 height 17
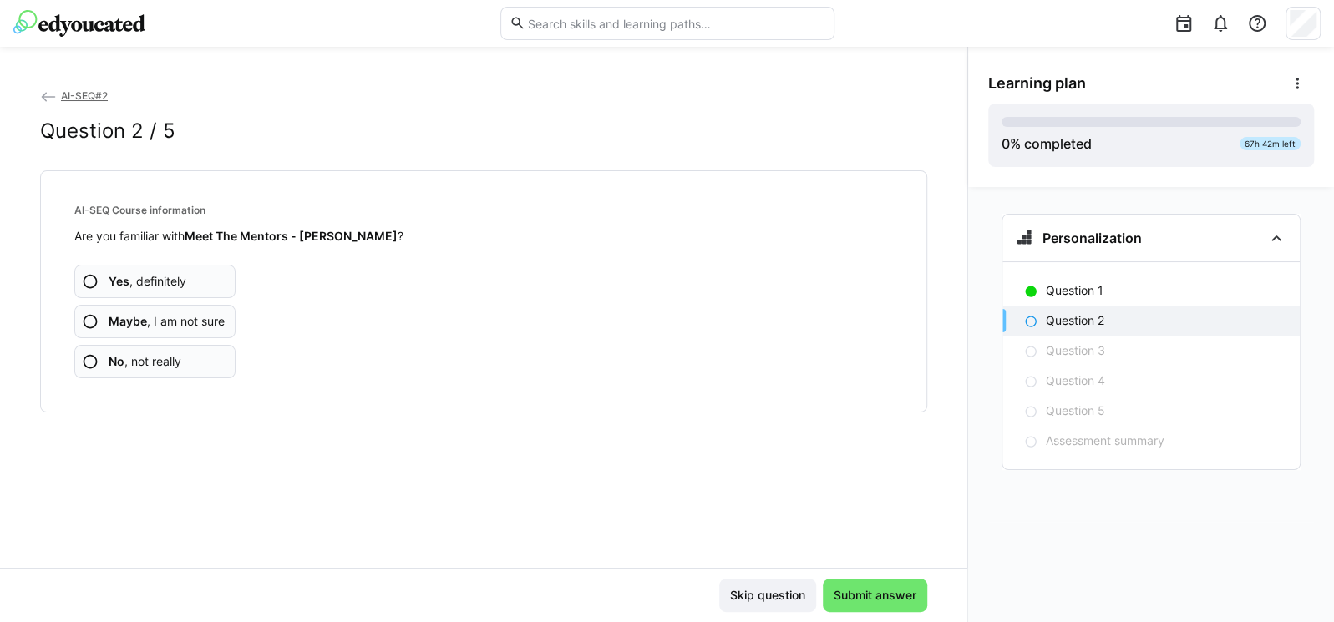
click at [92, 279] on eds-icon at bounding box center [90, 281] width 17 height 17
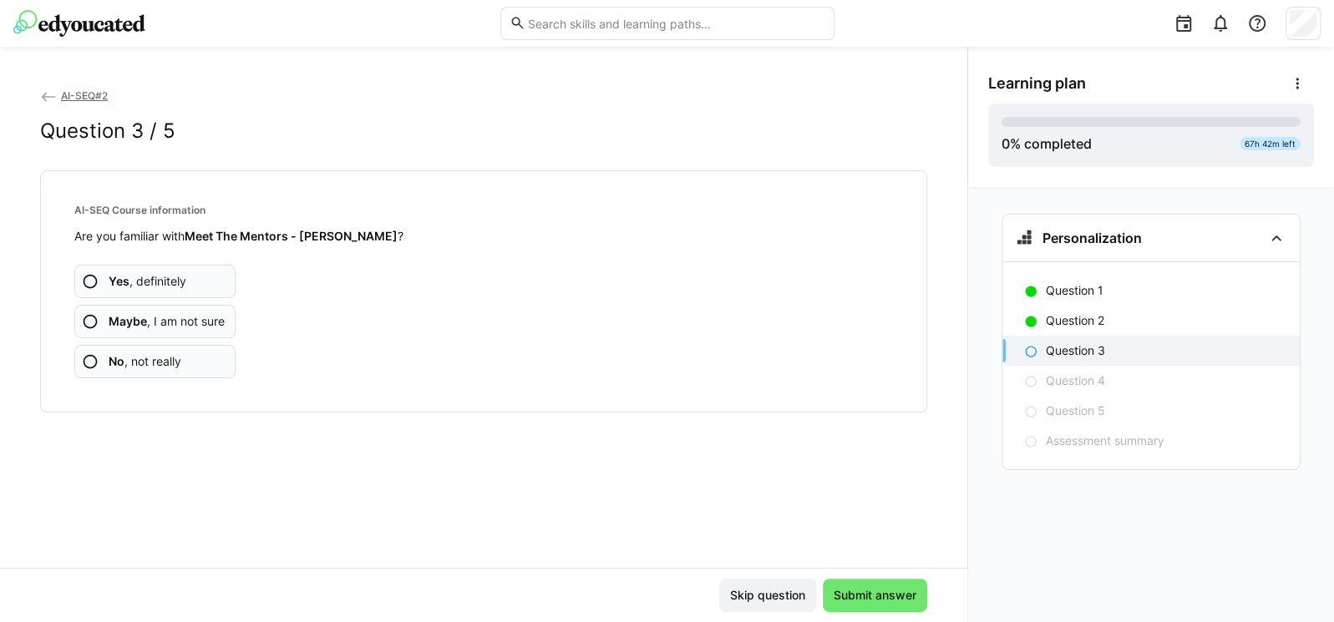
click at [95, 315] on eds-icon at bounding box center [90, 321] width 17 height 17
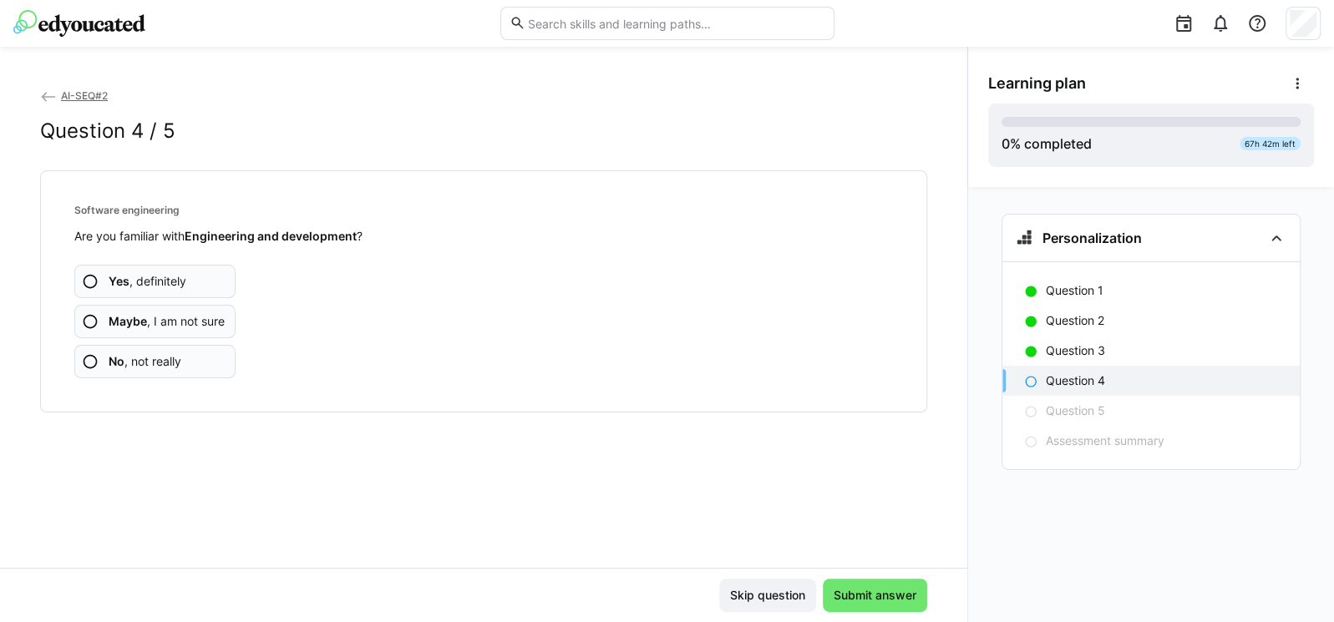
click at [101, 275] on app-assessment-question-radio "Yes , definitely" at bounding box center [154, 281] width 161 height 33
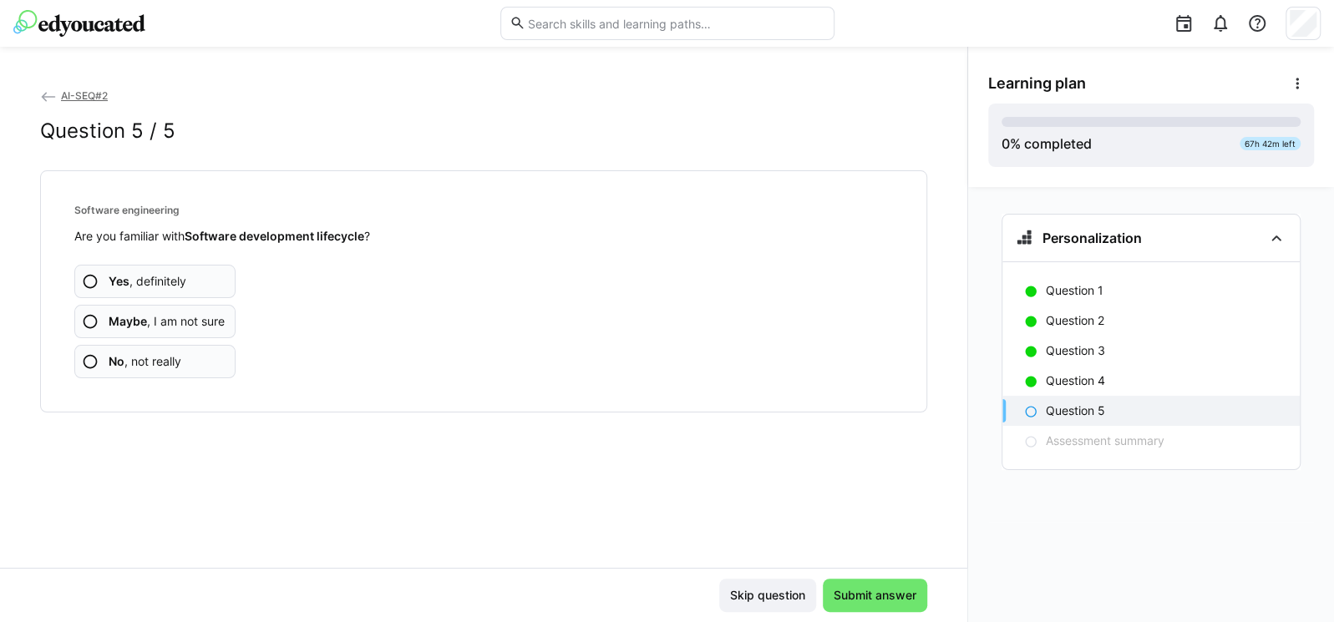
click at [94, 266] on app-assessment-question-radio "Yes , definitely" at bounding box center [154, 281] width 161 height 33
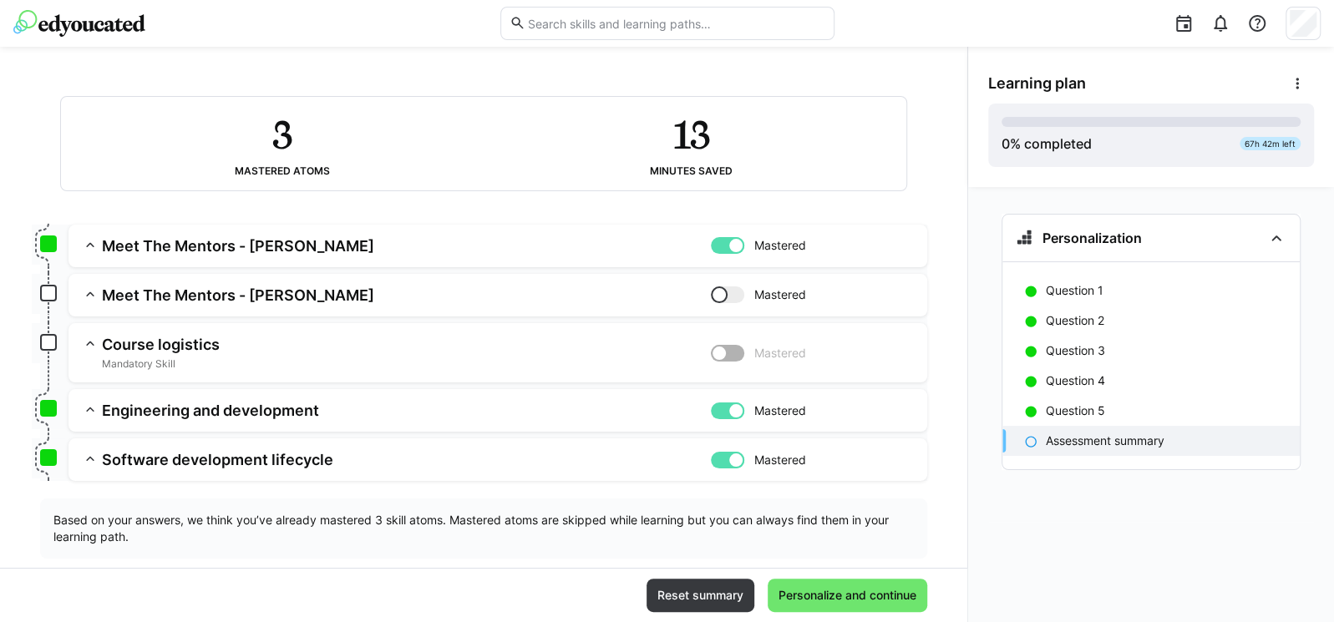
scroll to position [99, 0]
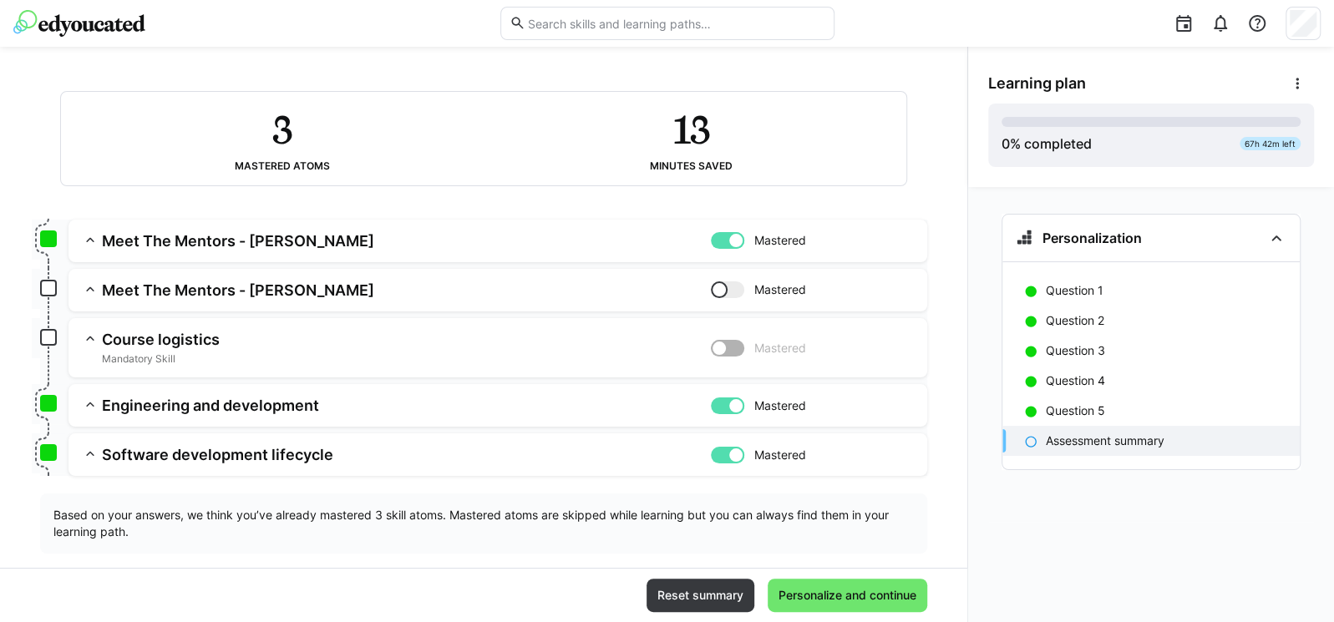
drag, startPoint x: 870, startPoint y: 597, endPoint x: 693, endPoint y: 298, distance: 347.6
click at [693, 298] on app-classroom-main-layout "AI-SEQ#2 Assessment Summary 3 Mastered atoms 13 Minutes saved Meet The Mentors …" at bounding box center [483, 354] width 967 height 535
click at [718, 289] on div at bounding box center [719, 290] width 17 height 17
click at [732, 349] on div at bounding box center [727, 348] width 33 height 17
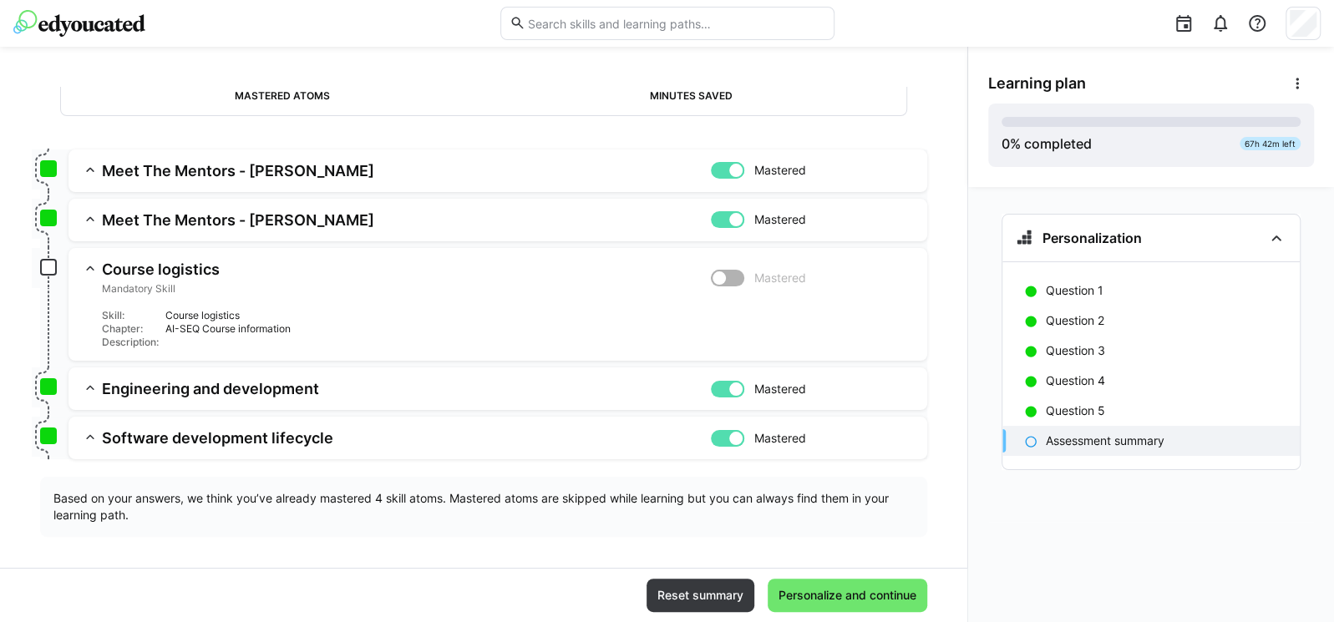
scroll to position [178, 0]
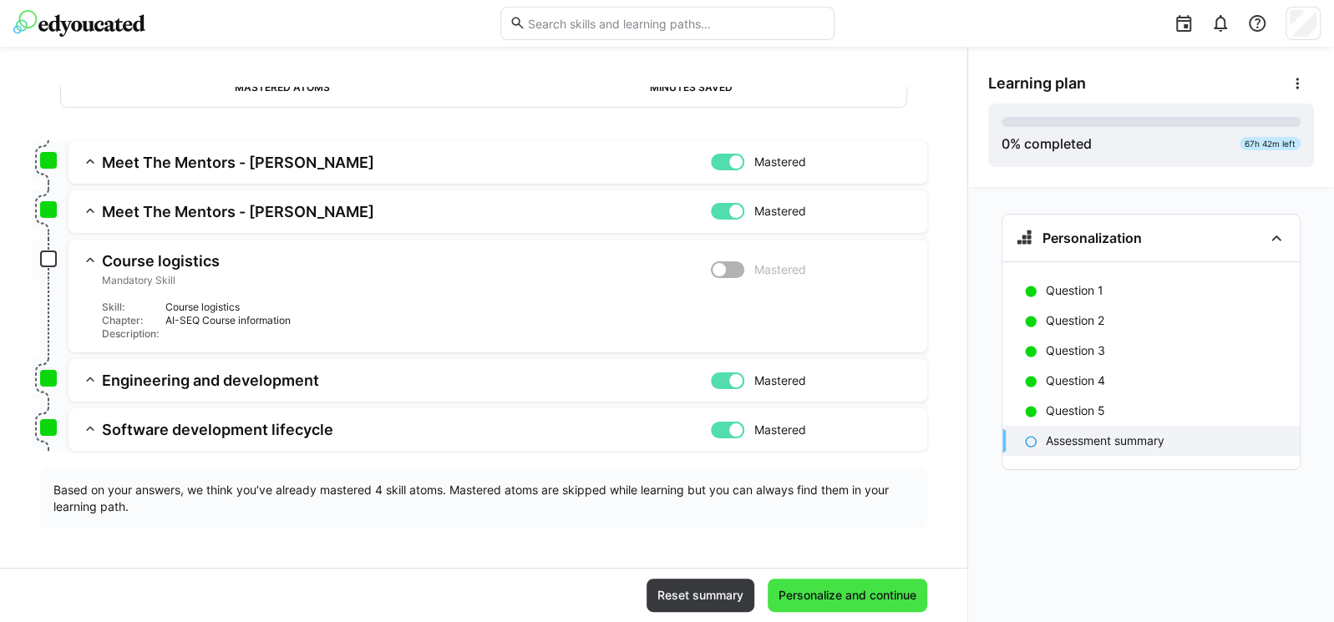
click at [819, 591] on span "Personalize and continue" at bounding box center [847, 595] width 143 height 17
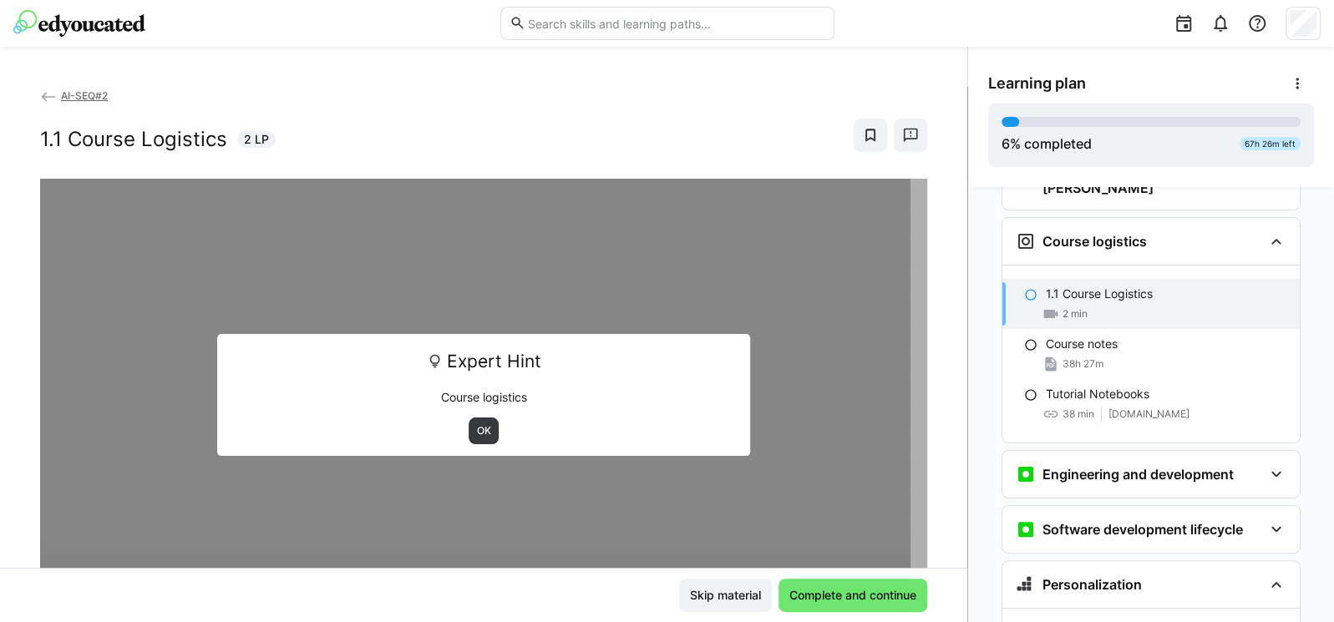
scroll to position [191, 0]
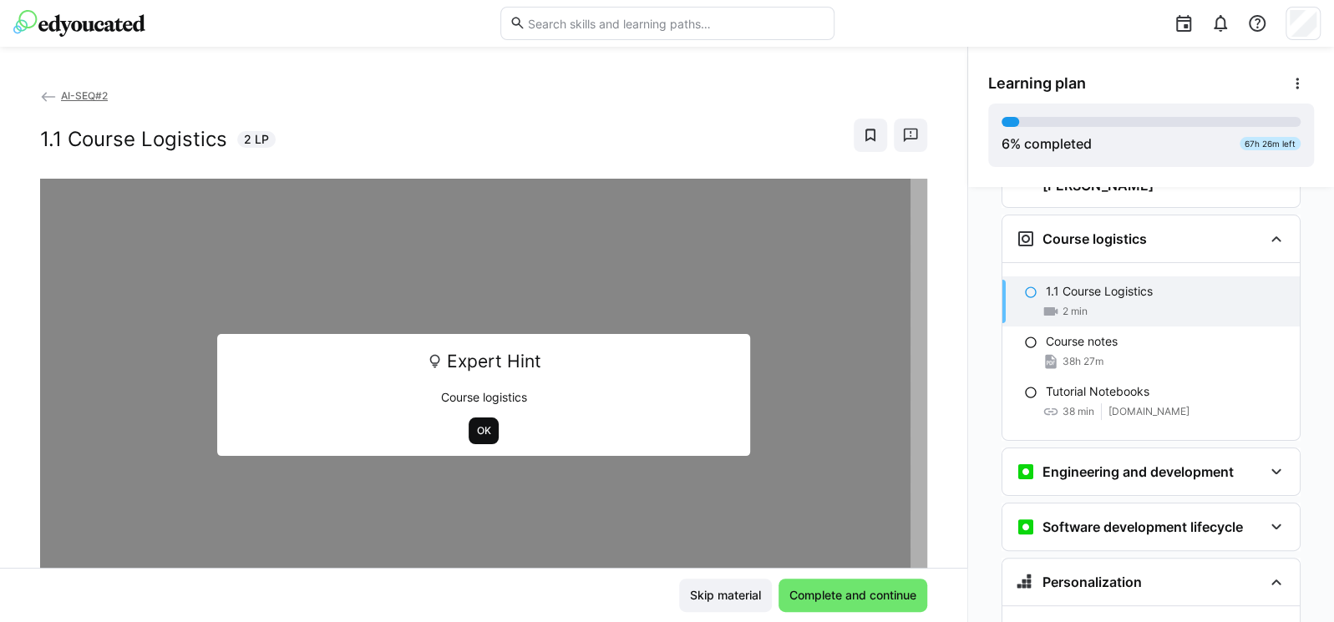
click at [475, 432] on span "OK" at bounding box center [484, 430] width 18 height 13
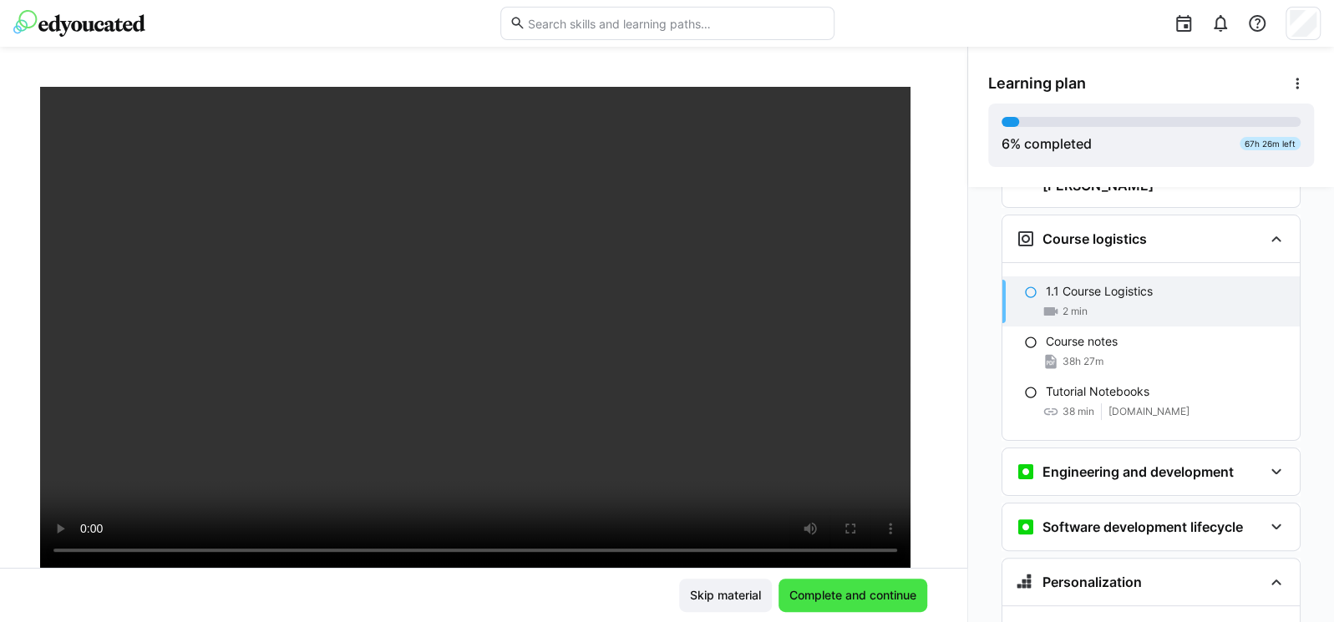
click at [827, 590] on span "Complete and continue" at bounding box center [853, 595] width 132 height 17
